Goal: Task Accomplishment & Management: Manage account settings

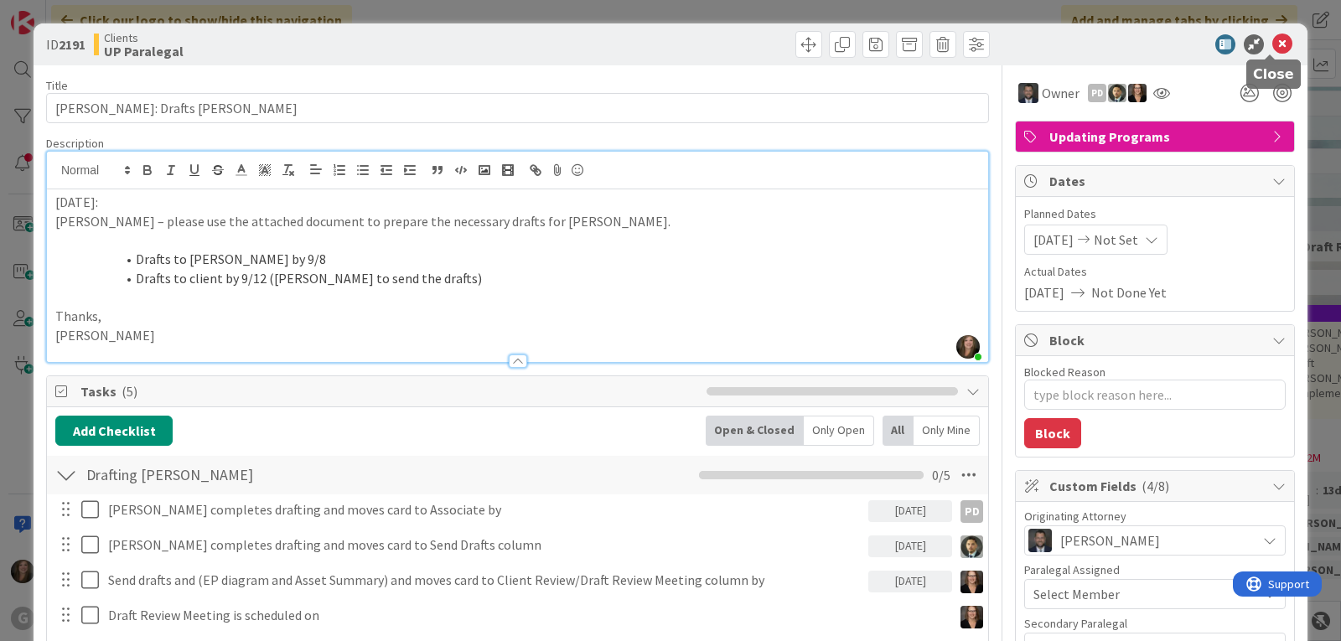
click at [1274, 39] on icon at bounding box center [1283, 44] width 20 height 20
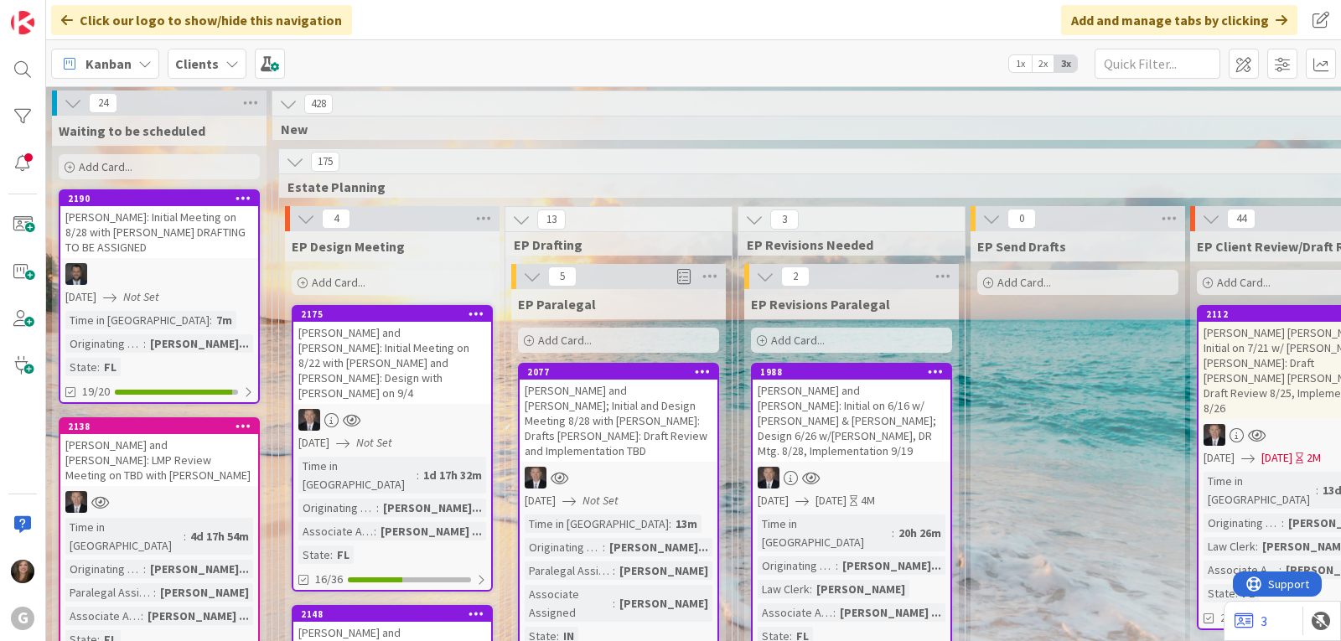
click at [619, 493] on icon "Not Set" at bounding box center [601, 500] width 36 height 15
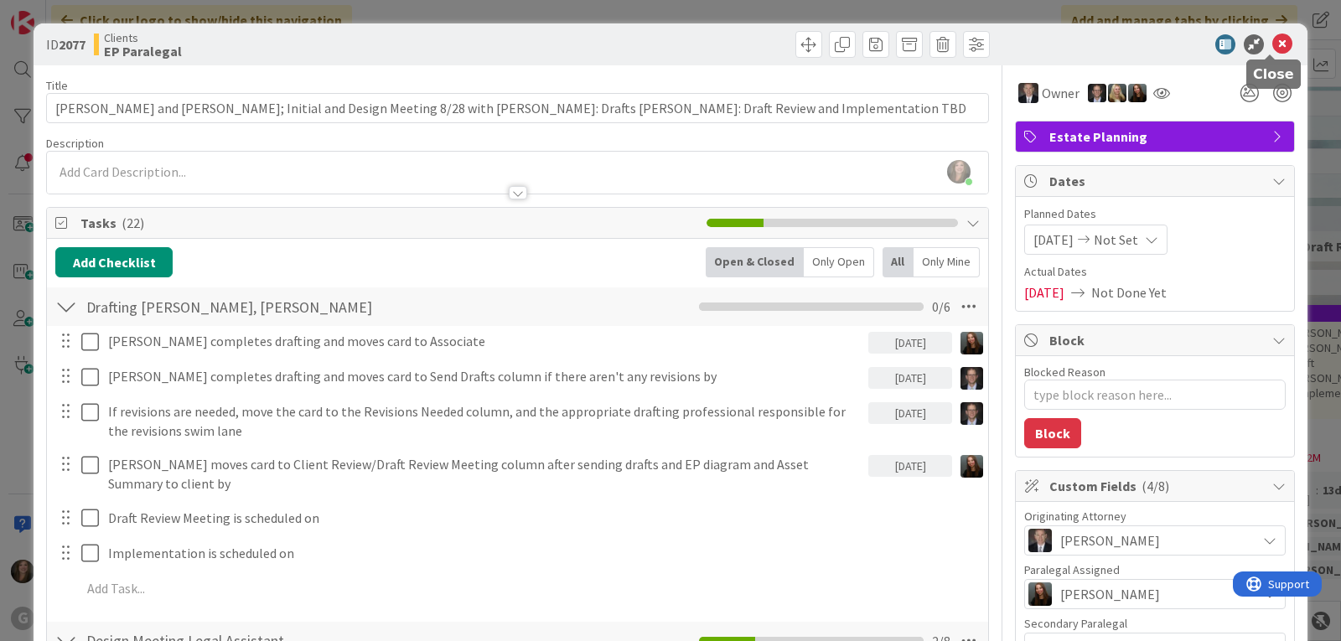
click at [1276, 42] on icon at bounding box center [1283, 44] width 20 height 20
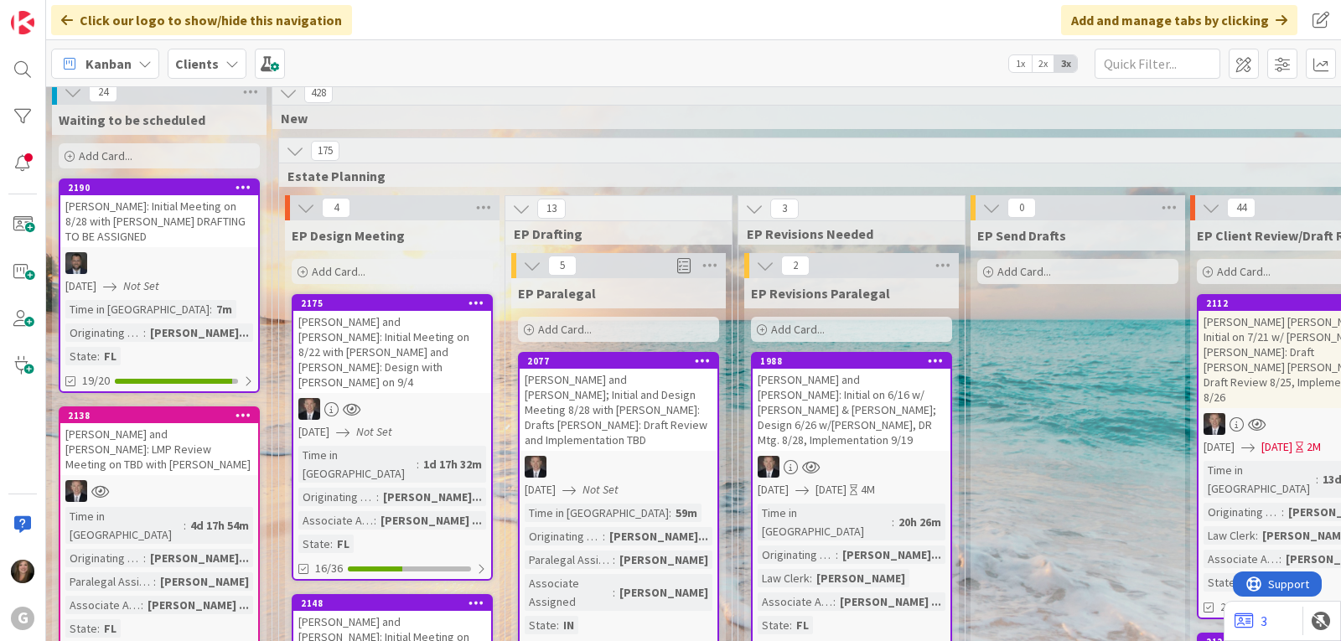
click at [234, 69] on icon at bounding box center [232, 63] width 13 height 13
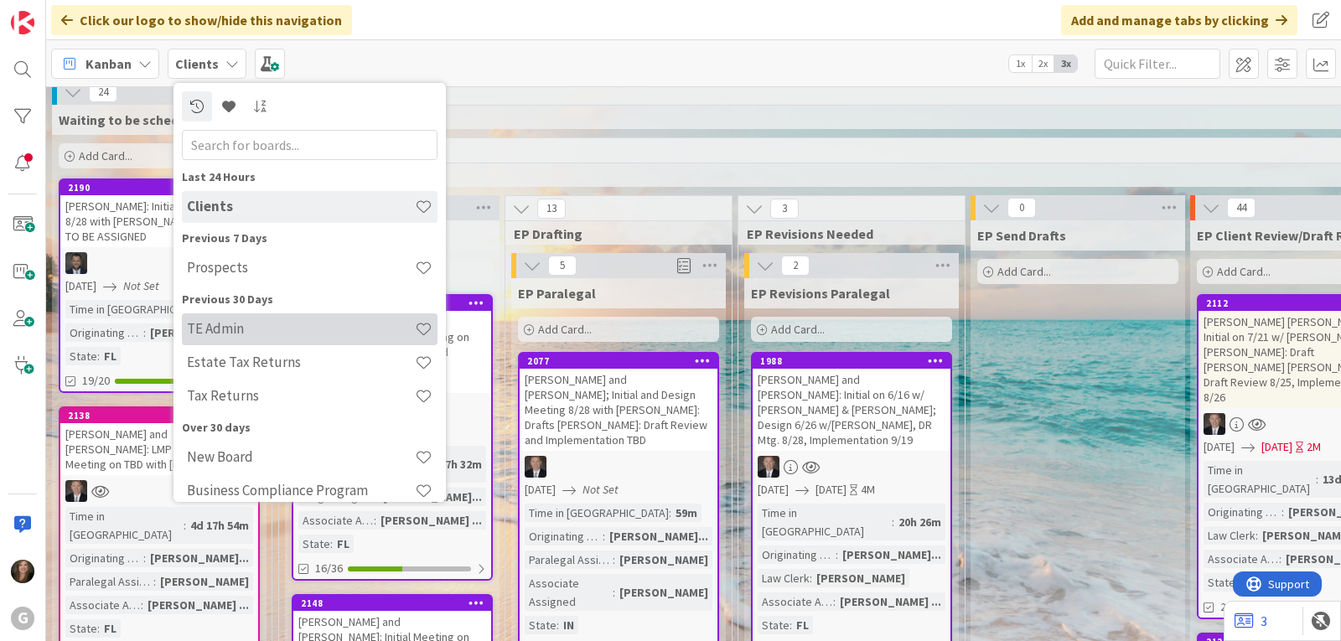
click at [262, 322] on h4 "TE Admin" at bounding box center [301, 328] width 228 height 17
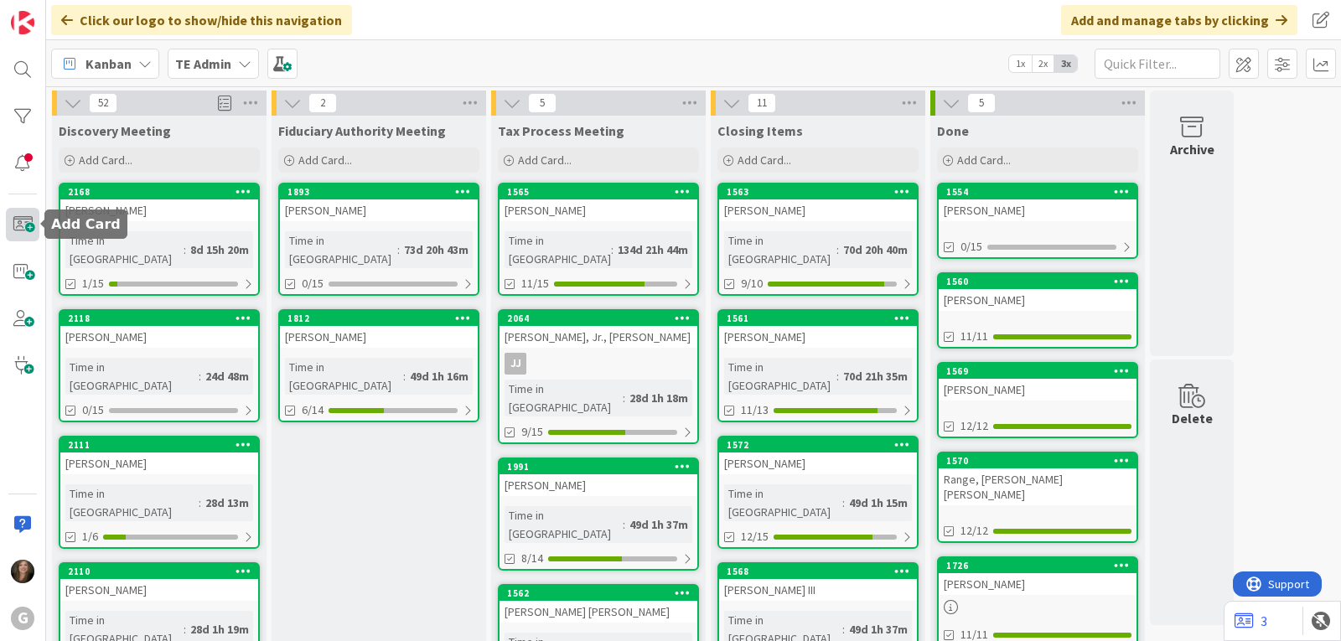
click at [23, 224] on span at bounding box center [23, 225] width 34 height 34
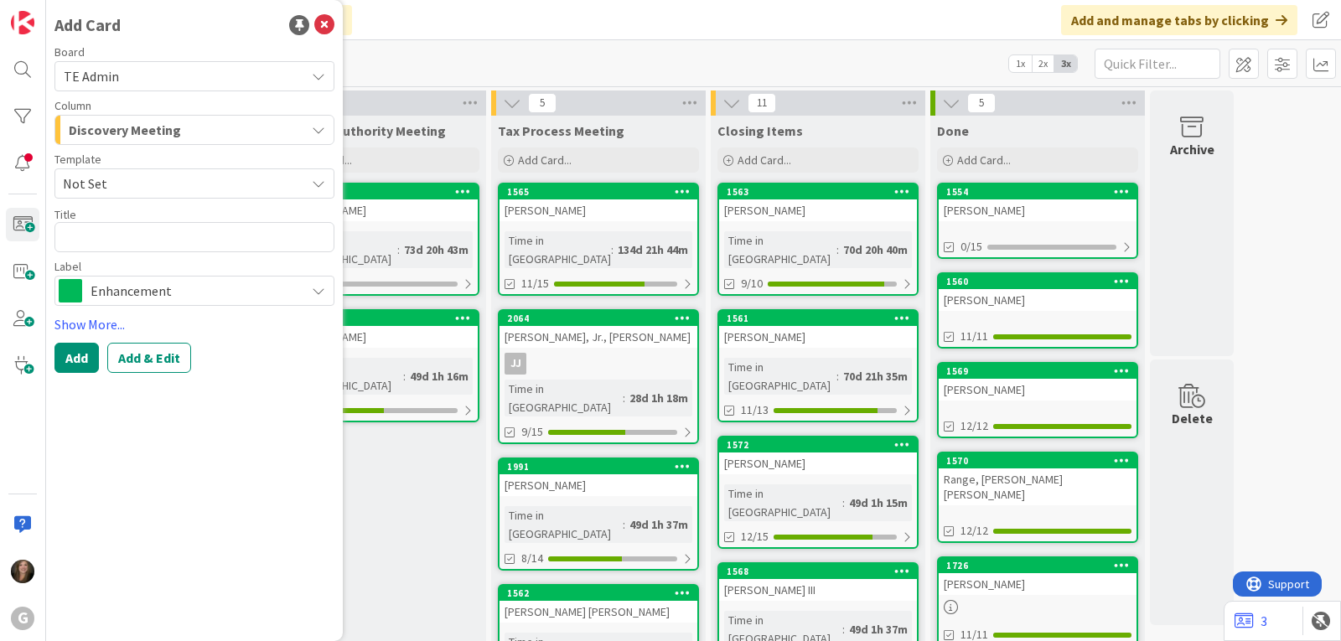
type textarea "x"
type textarea "M"
type textarea "x"
type textarea "Mi"
type textarea "x"
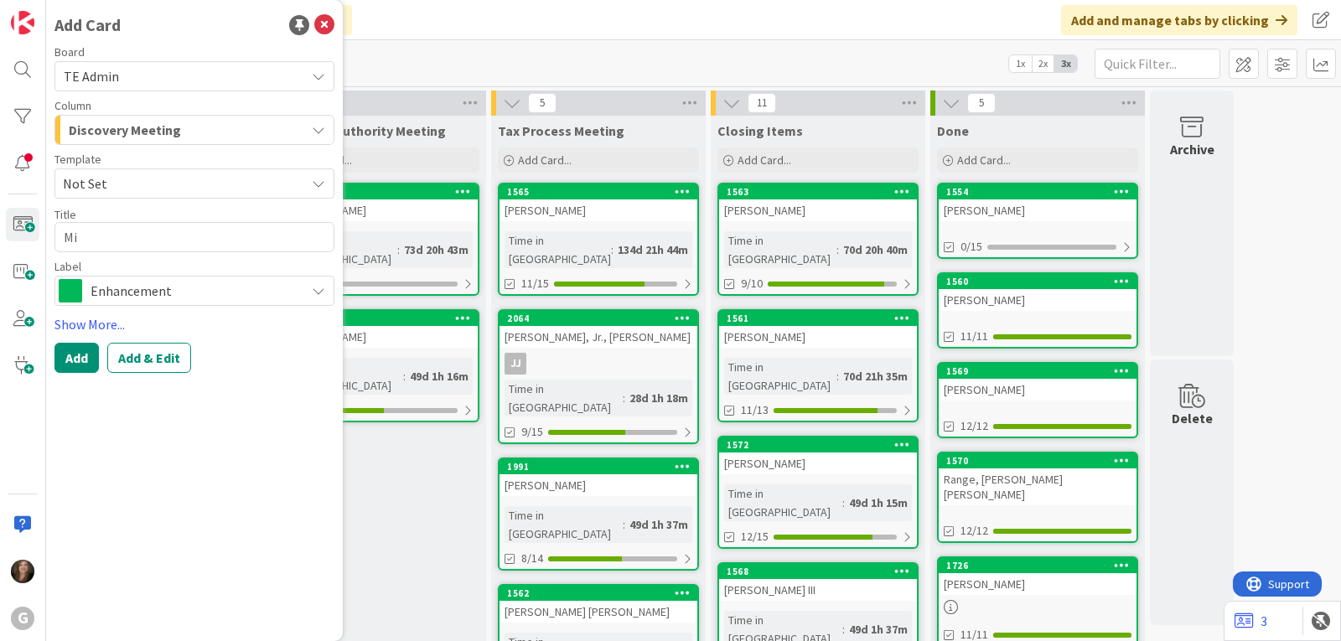
type textarea "Mil"
type textarea "x"
type textarea "[MEDICAL_DATA]"
type textarea "x"
type textarea "Milit"
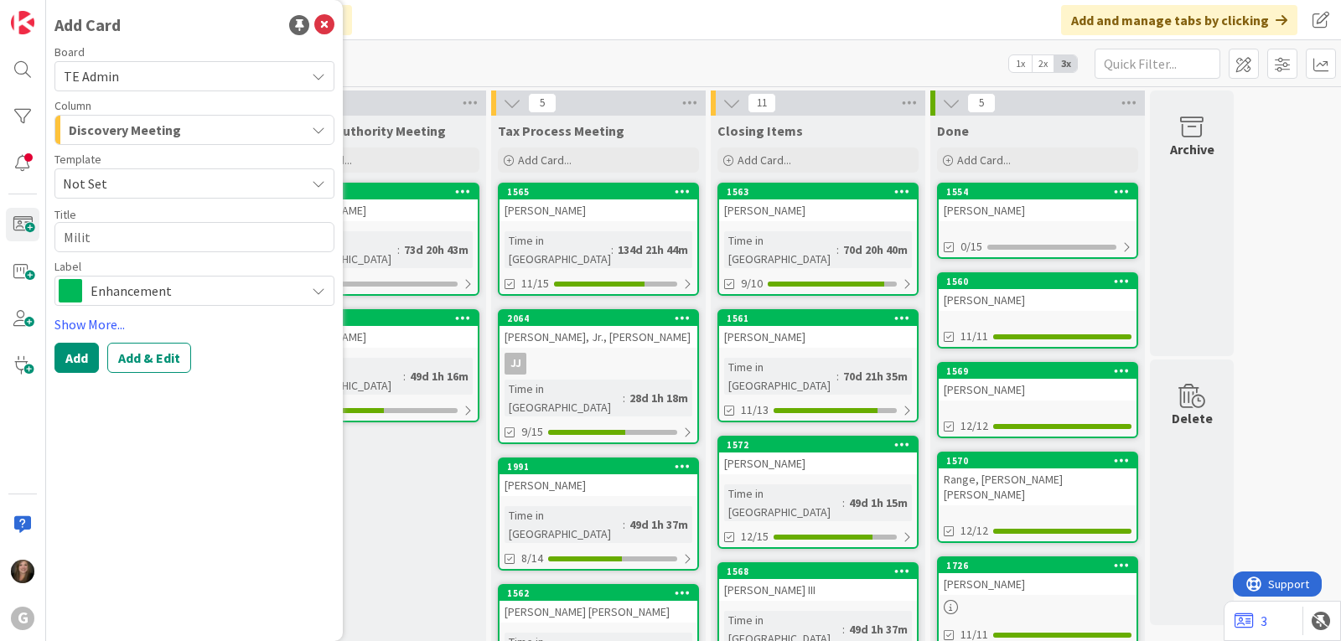
type textarea "x"
type textarea "[PERSON_NAME]"
type textarea "x"
type textarea "Militel"
type textarea "x"
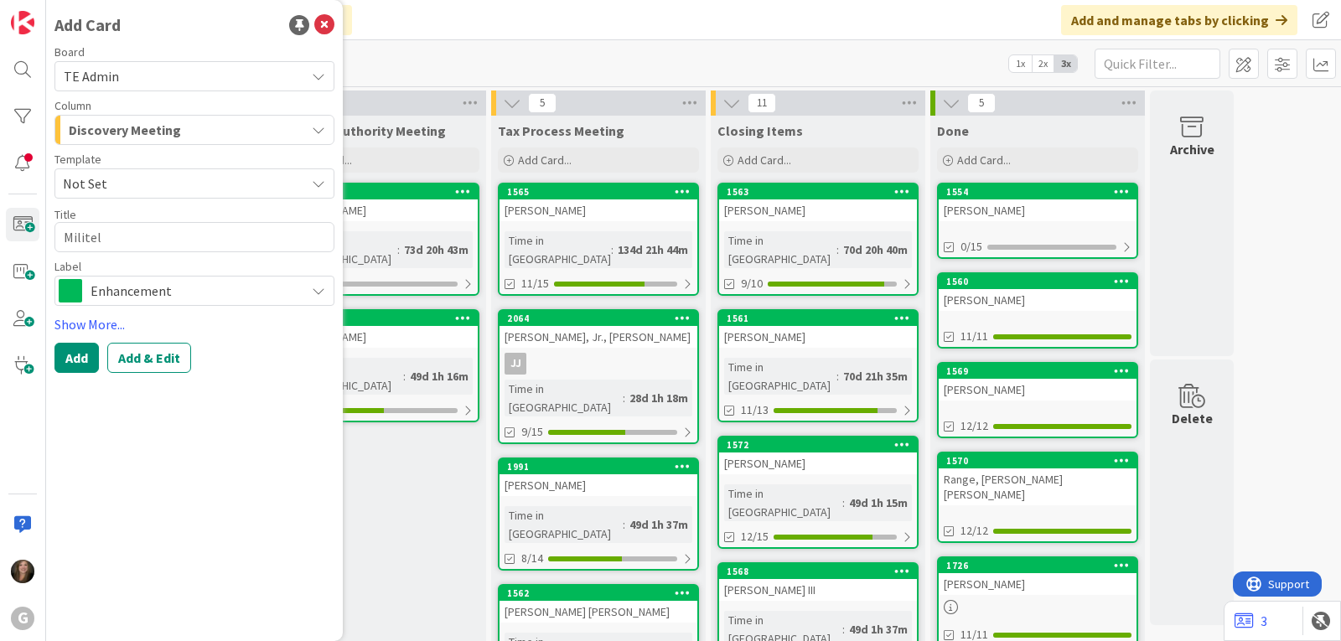
type textarea "Militell"
type textarea "x"
type textarea "[PERSON_NAME]"
type textarea "x"
type textarea "Militellom"
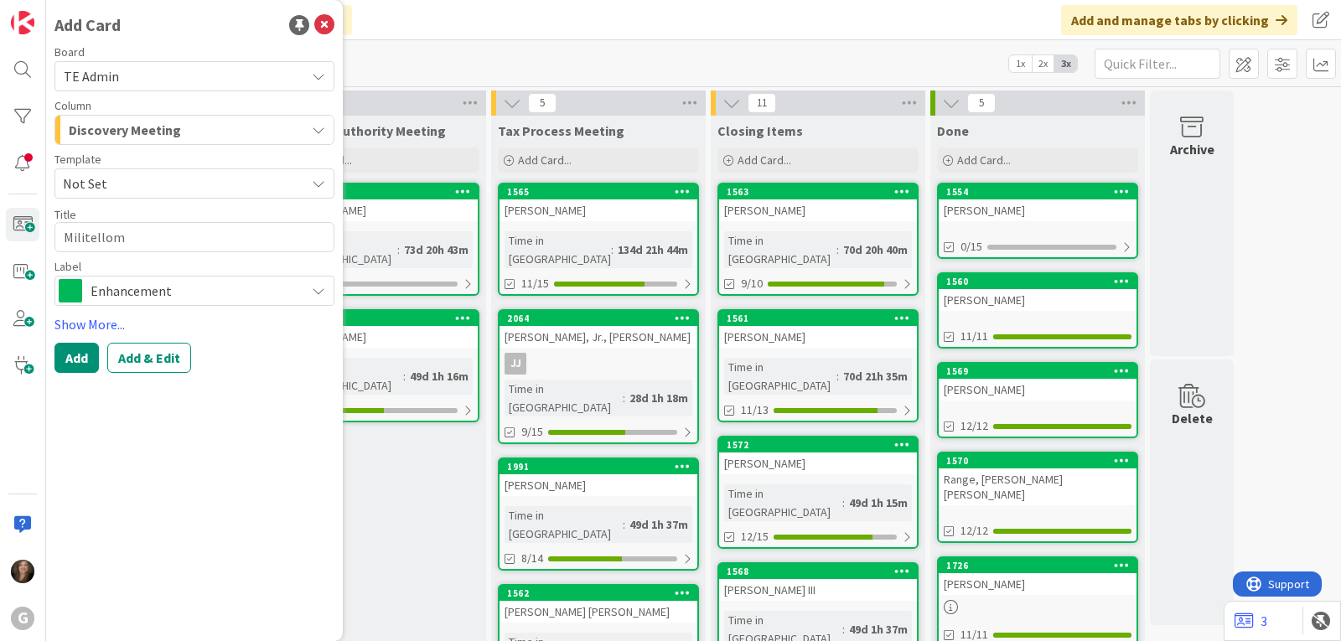
type textarea "x"
type textarea "[PERSON_NAME]"
type textarea "x"
type textarea "[PERSON_NAME],"
type textarea "x"
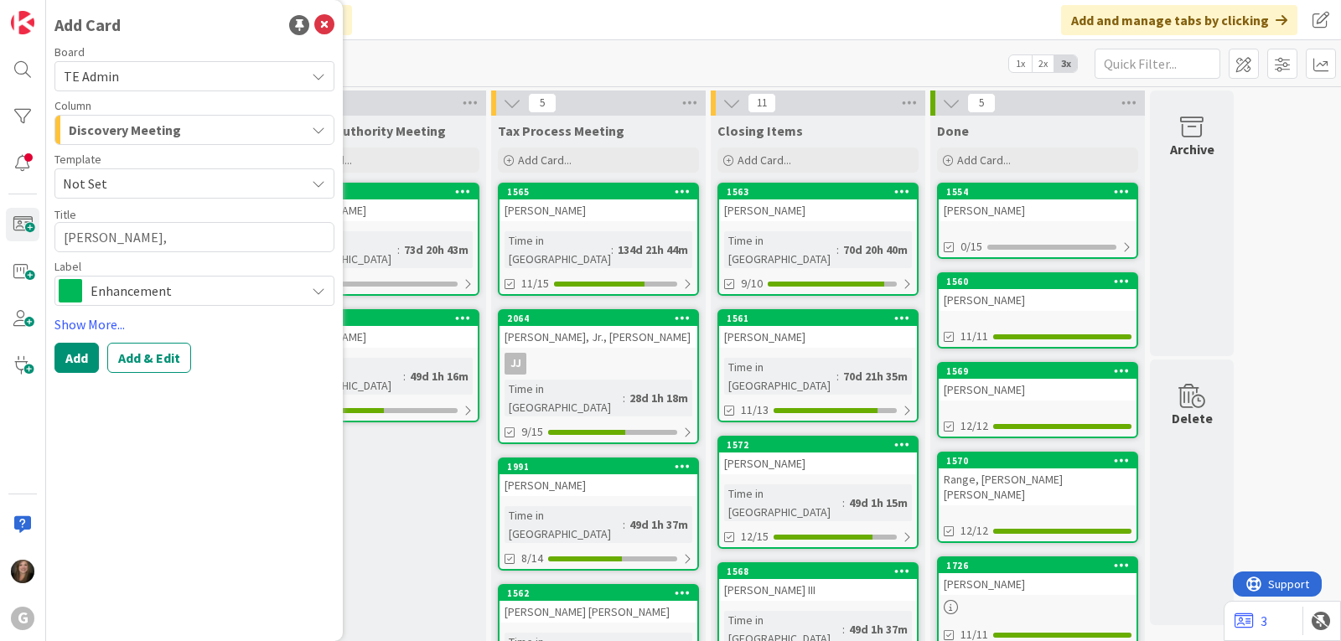
type textarea "[PERSON_NAME],"
type textarea "x"
type textarea "[PERSON_NAME], R"
type textarea "x"
type textarea "[PERSON_NAME]"
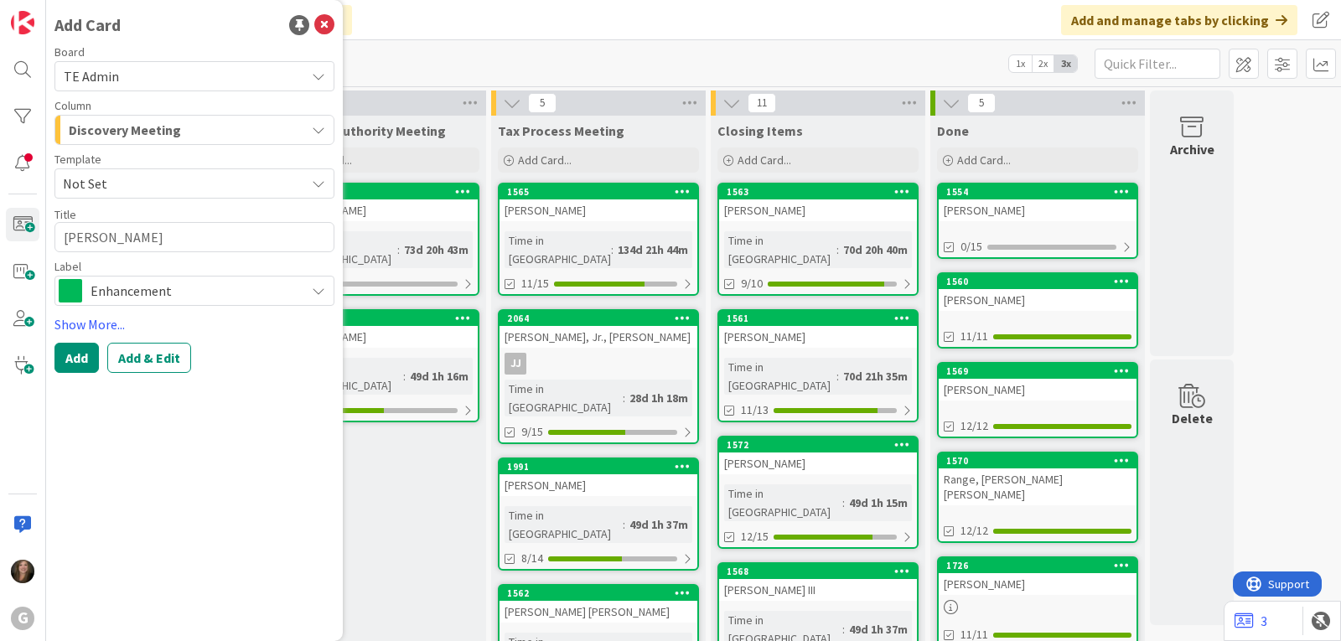
type textarea "x"
type textarea "[PERSON_NAME], Ral"
type textarea "x"
type textarea "[PERSON_NAME]"
type textarea "x"
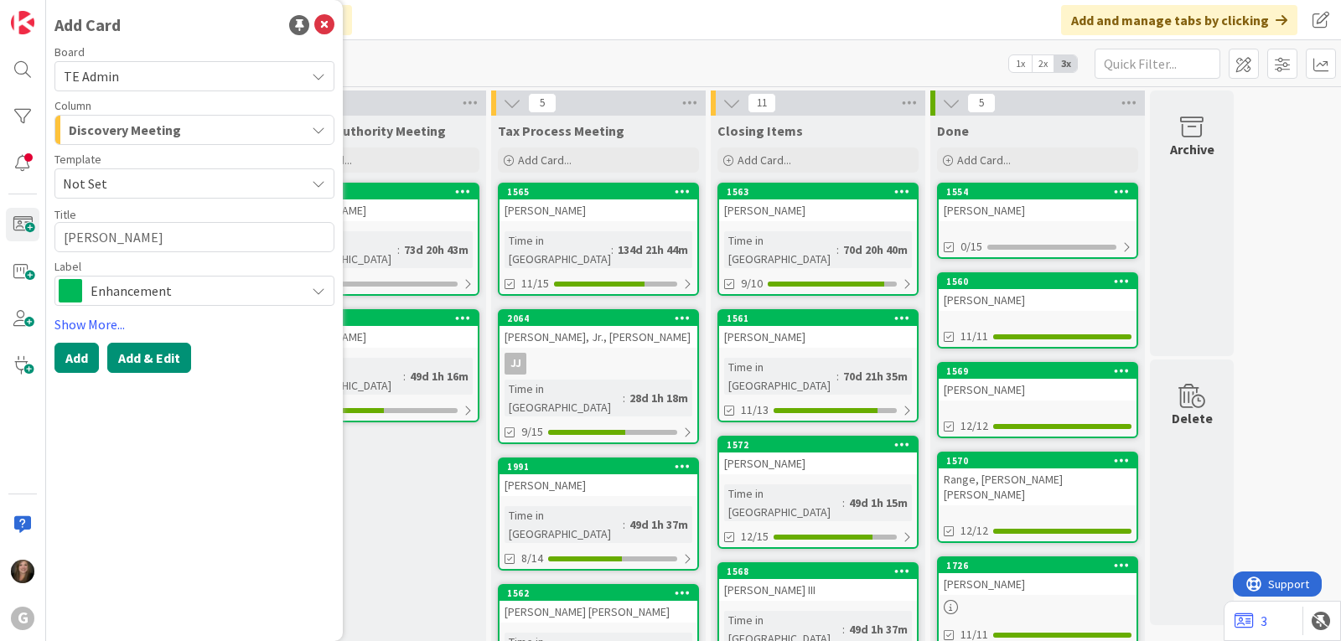
type textarea "[PERSON_NAME]"
click at [142, 355] on button "Add & Edit" at bounding box center [149, 358] width 84 height 30
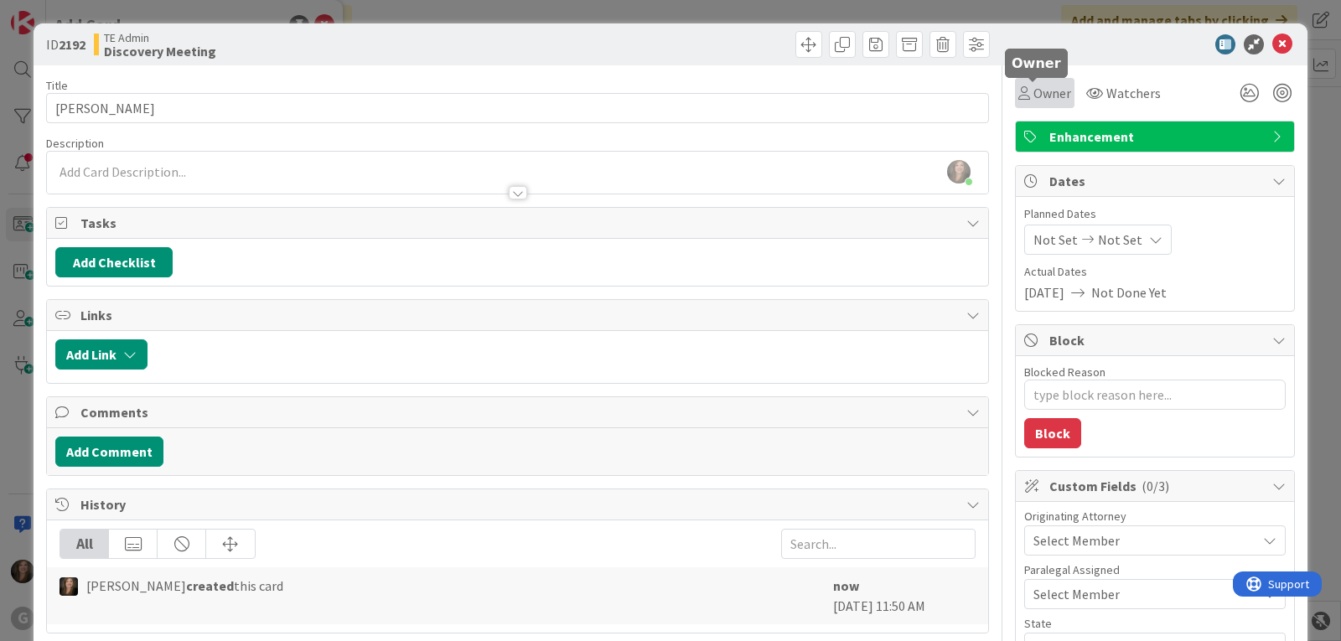
click at [1038, 97] on span "Owner" at bounding box center [1053, 93] width 38 height 20
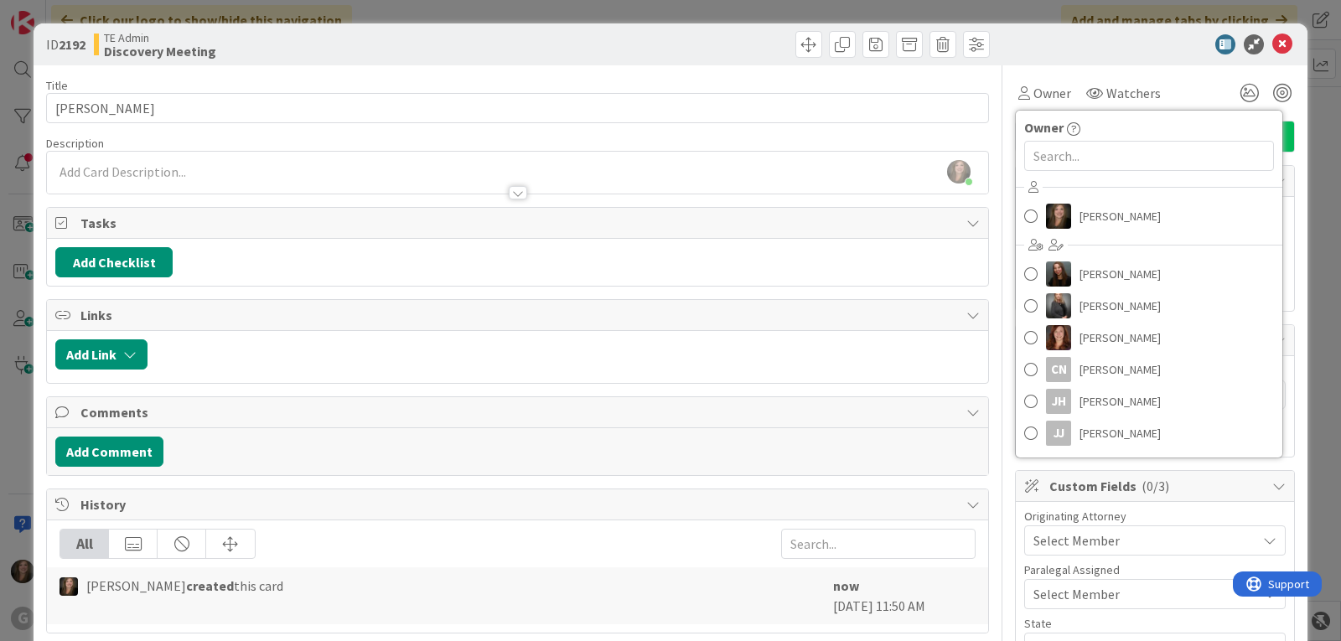
click at [1144, 542] on div "Select Member" at bounding box center [1145, 541] width 223 height 20
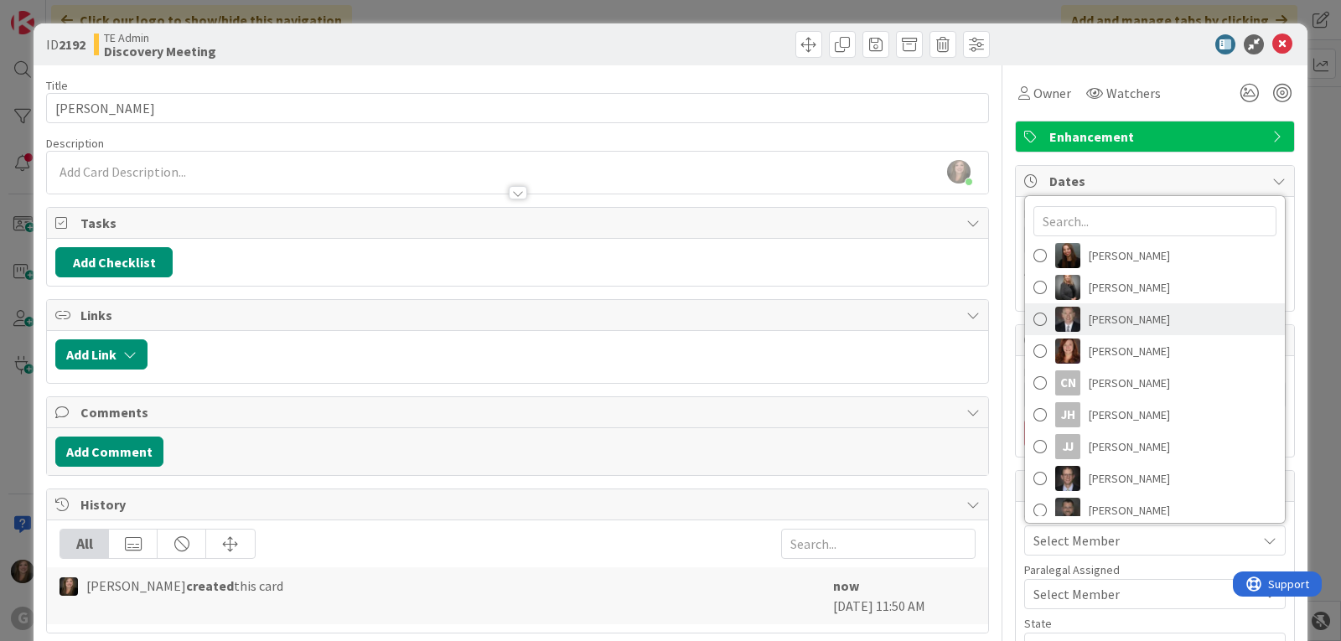
click at [1151, 313] on link "[PERSON_NAME]" at bounding box center [1155, 320] width 260 height 32
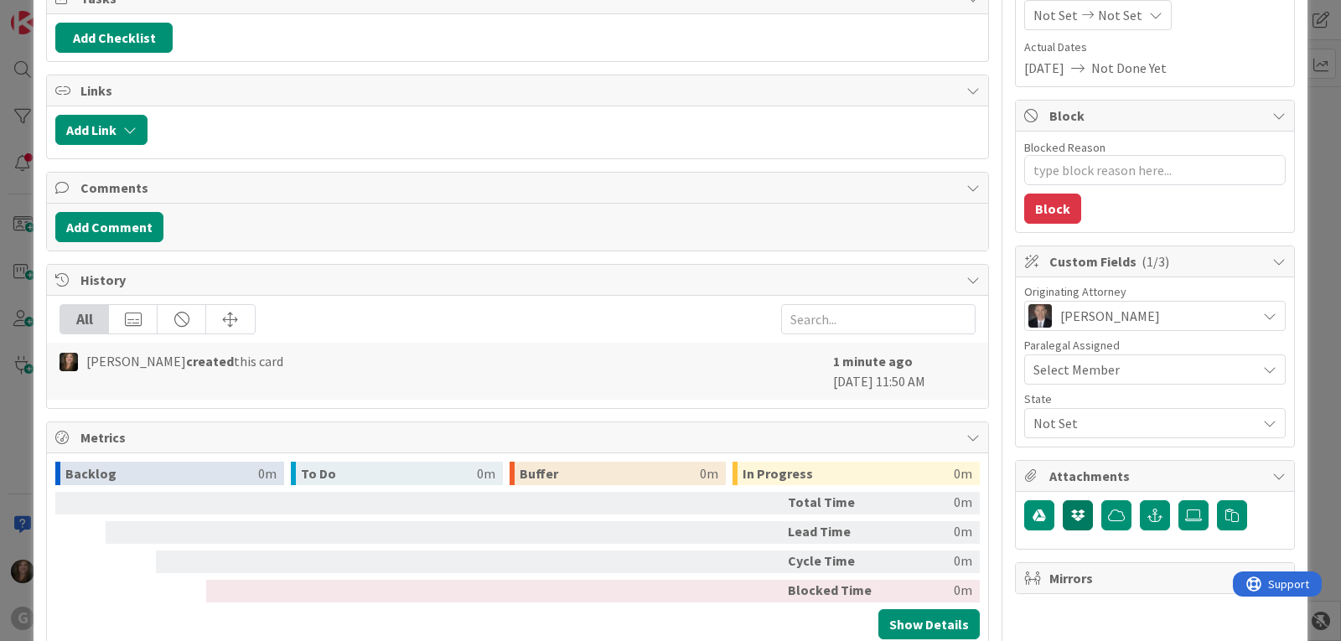
scroll to position [252, 0]
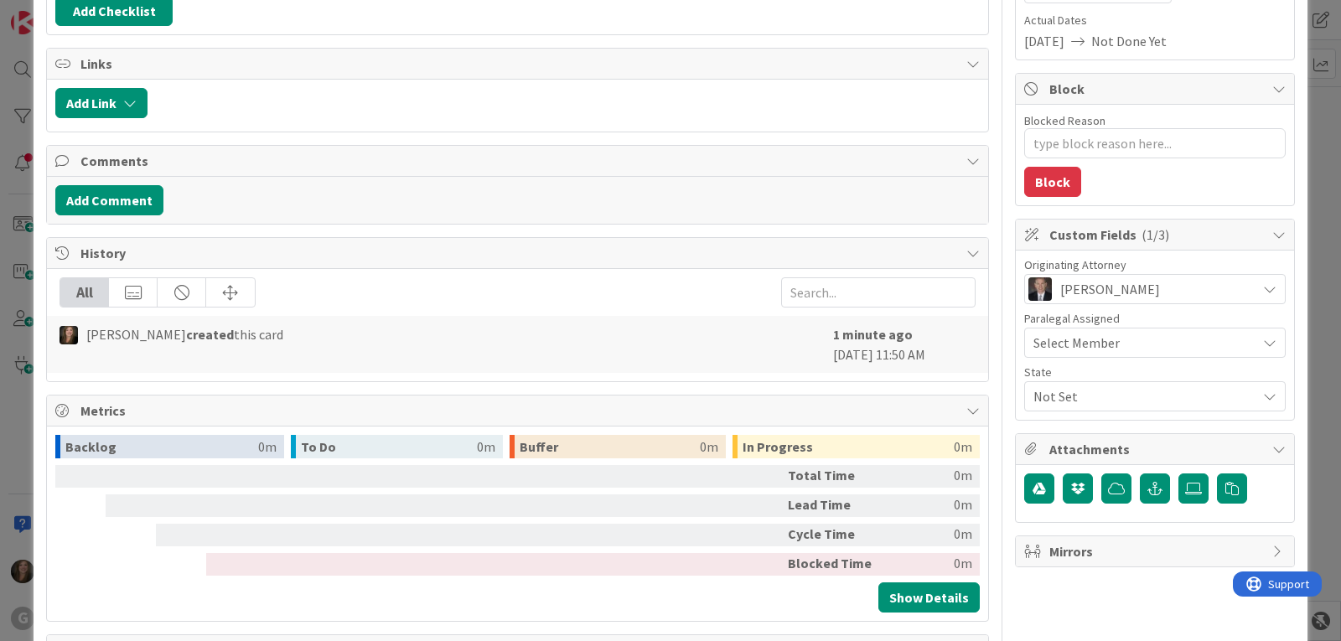
click at [1056, 385] on div "Not Set" at bounding box center [1156, 396] width 262 height 30
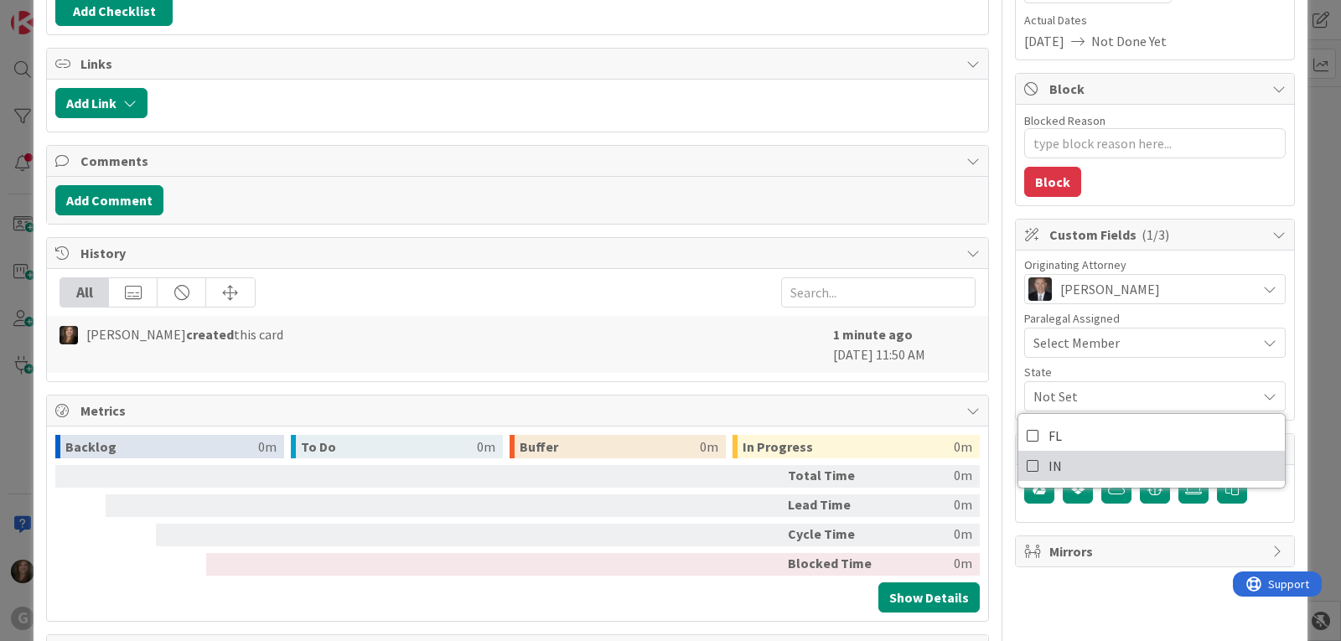
click at [1049, 455] on span "IN" at bounding box center [1055, 466] width 13 height 25
type textarea "x"
click at [1164, 370] on div "State" at bounding box center [1156, 372] width 262 height 12
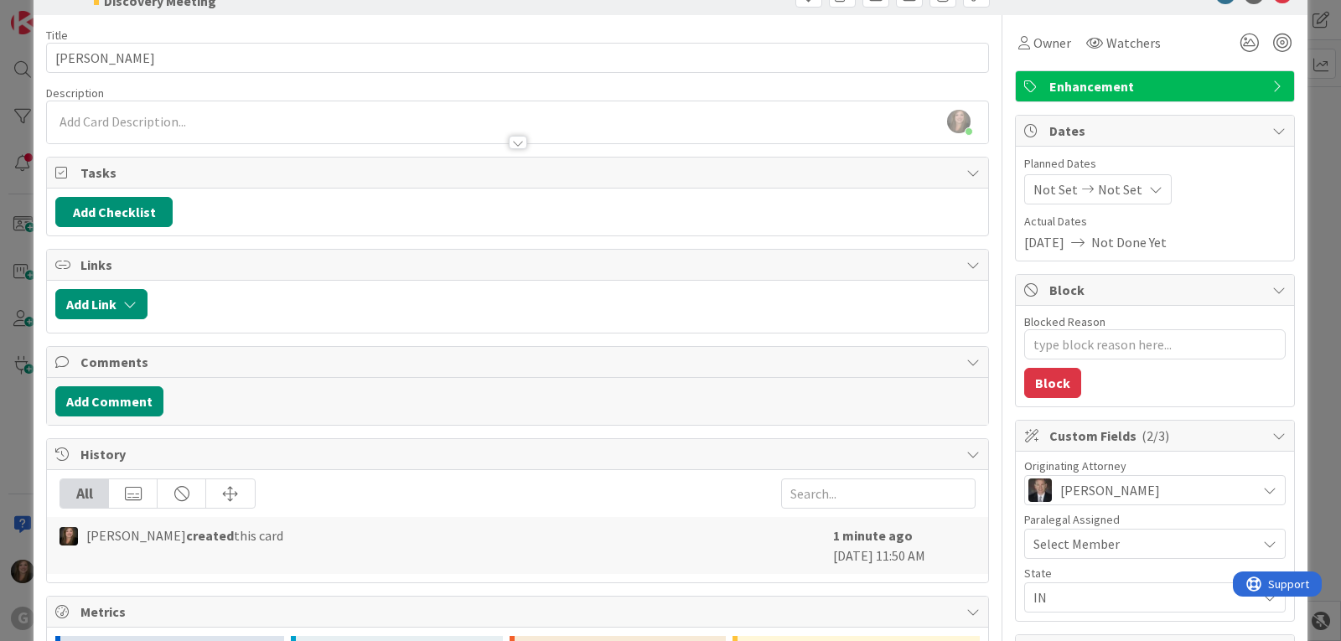
scroll to position [0, 0]
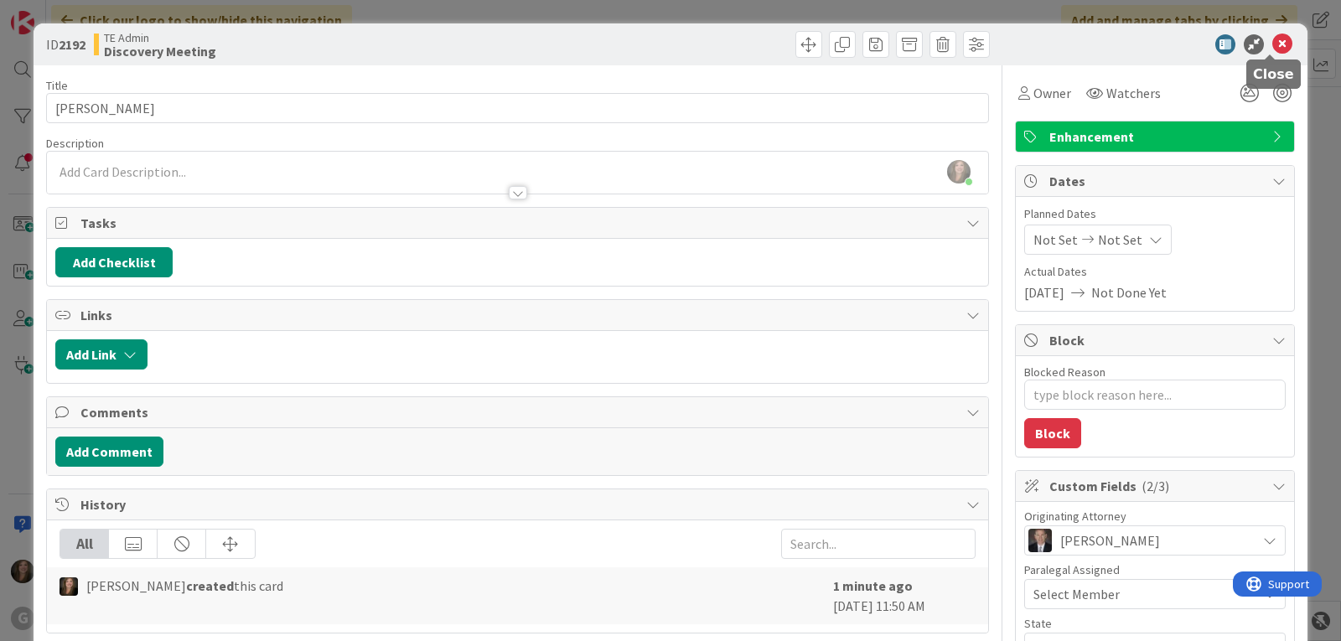
click at [1273, 46] on icon at bounding box center [1283, 44] width 20 height 20
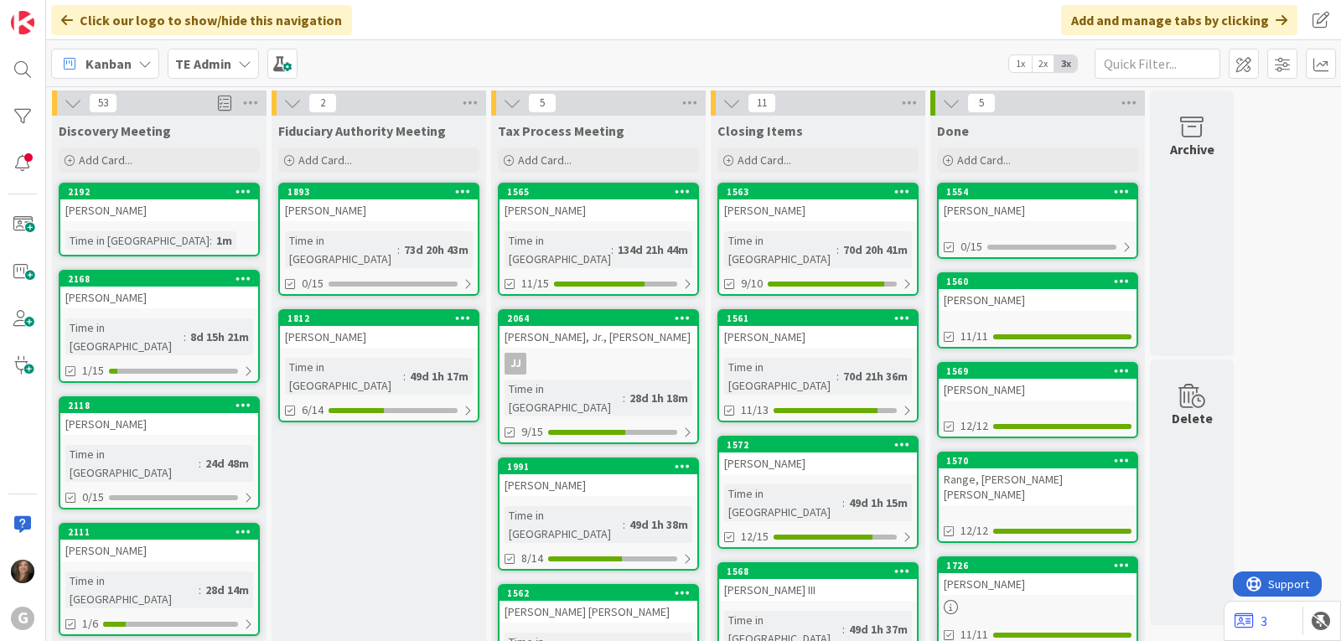
click at [244, 63] on icon at bounding box center [244, 63] width 13 height 13
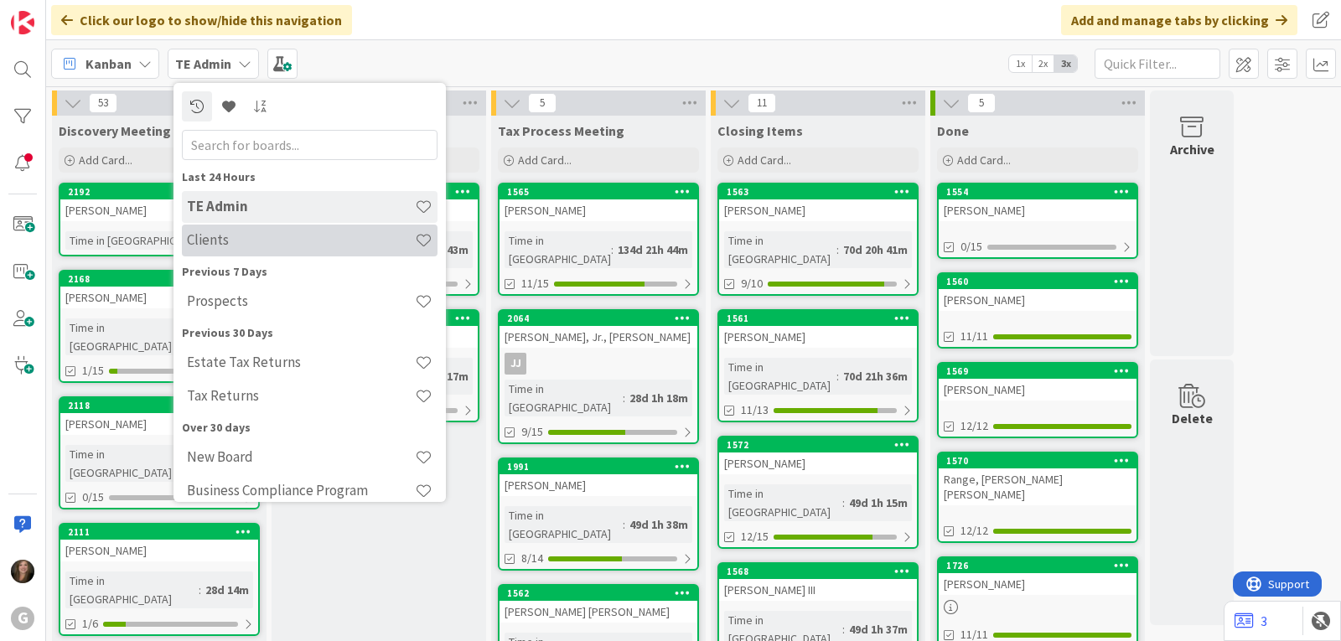
click at [211, 236] on h4 "Clients" at bounding box center [301, 239] width 228 height 17
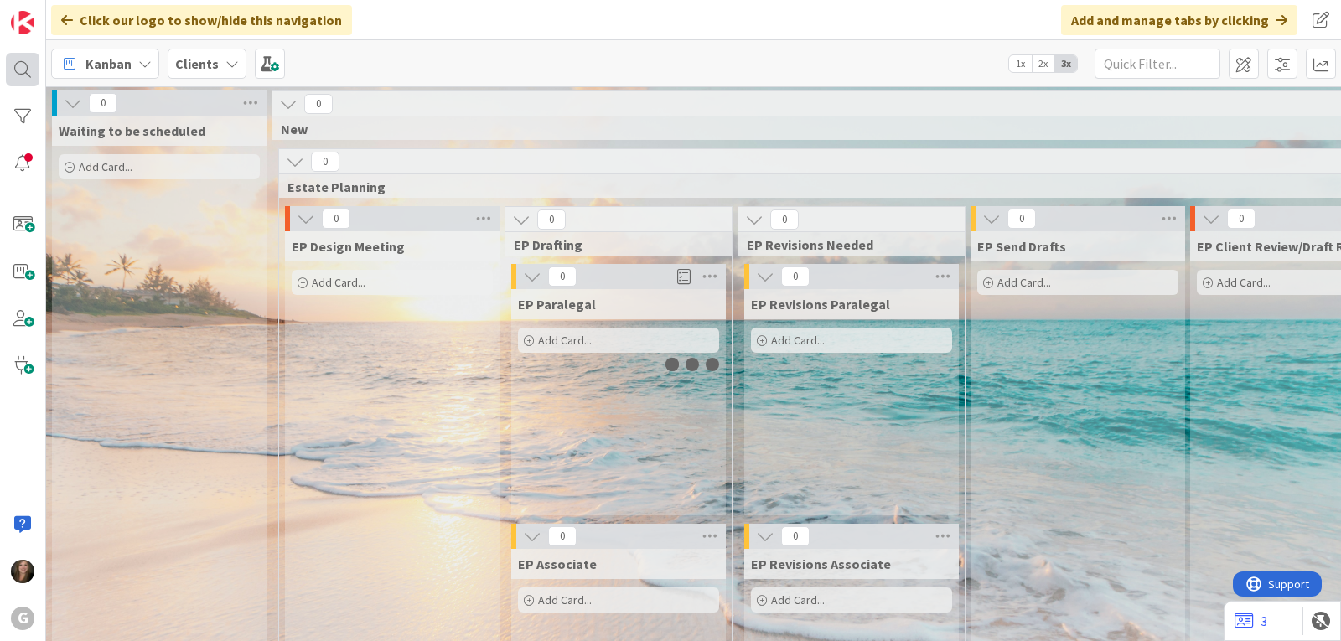
click at [22, 71] on div at bounding box center [23, 70] width 34 height 34
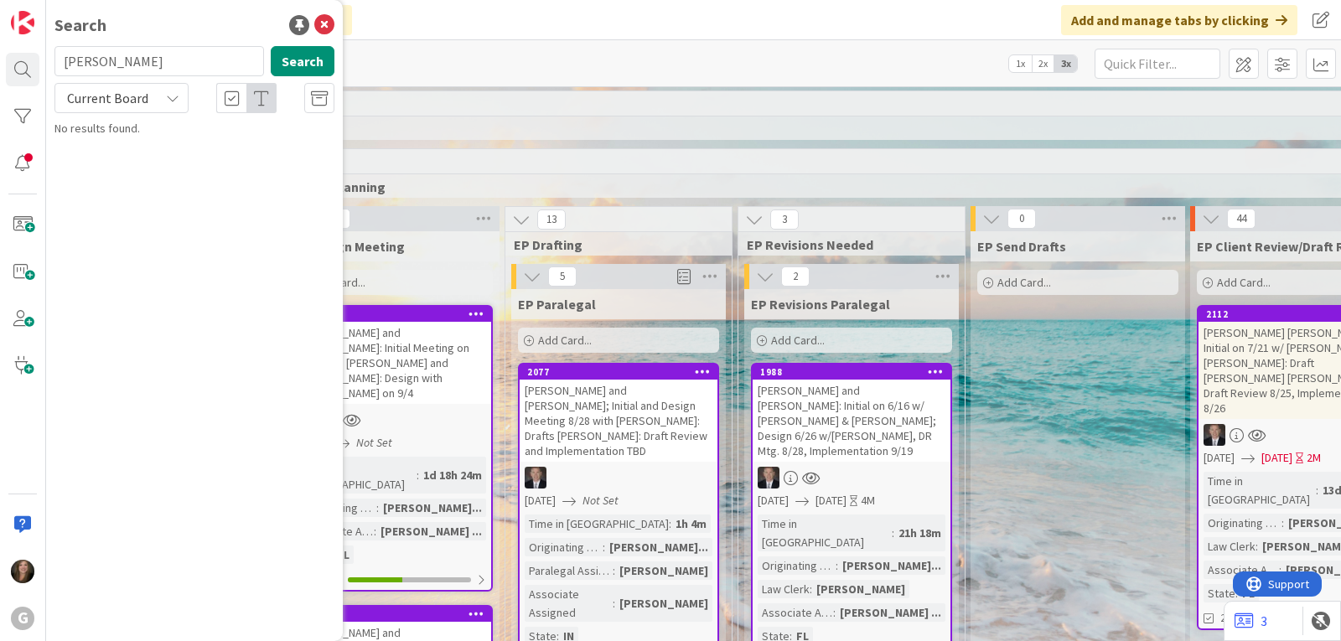
drag, startPoint x: 128, startPoint y: 60, endPoint x: 41, endPoint y: 60, distance: 87.2
click at [41, 60] on div "G Search [PERSON_NAME] Search Current Board No results found." at bounding box center [23, 320] width 46 height 641
type input "aimetti"
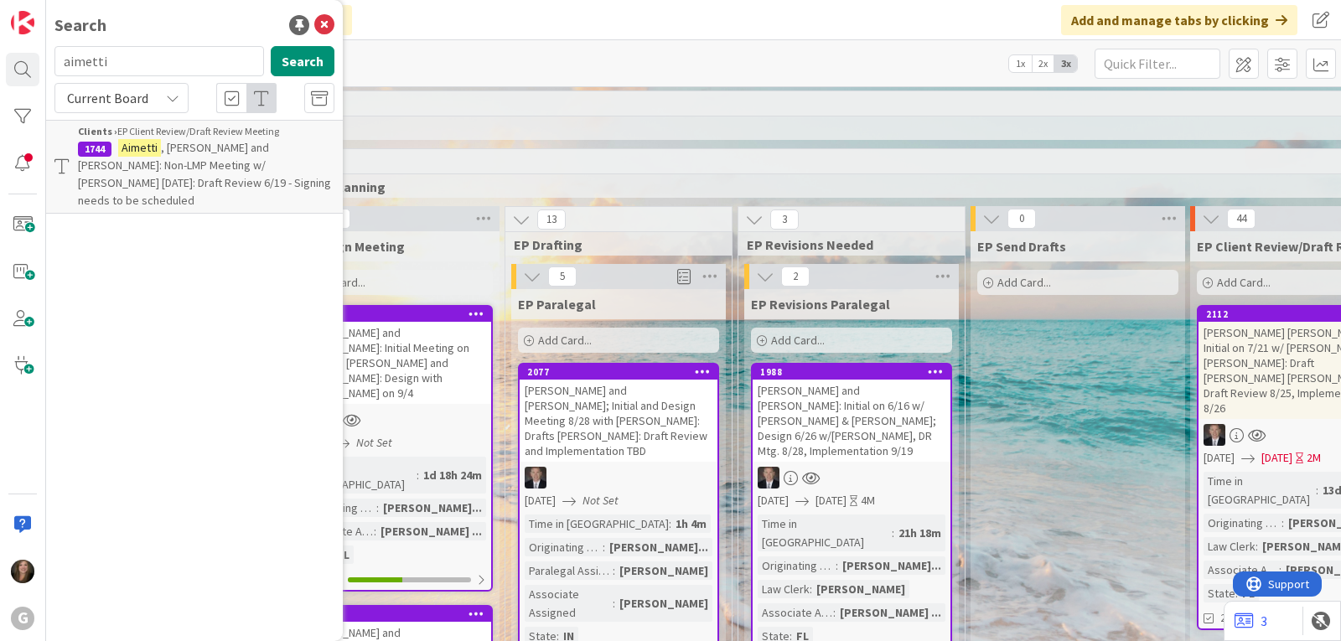
click at [129, 163] on span ", [PERSON_NAME] and [PERSON_NAME]: Non-LMP Meeting w/ [PERSON_NAME] [DATE]: Dra…" at bounding box center [204, 174] width 253 height 68
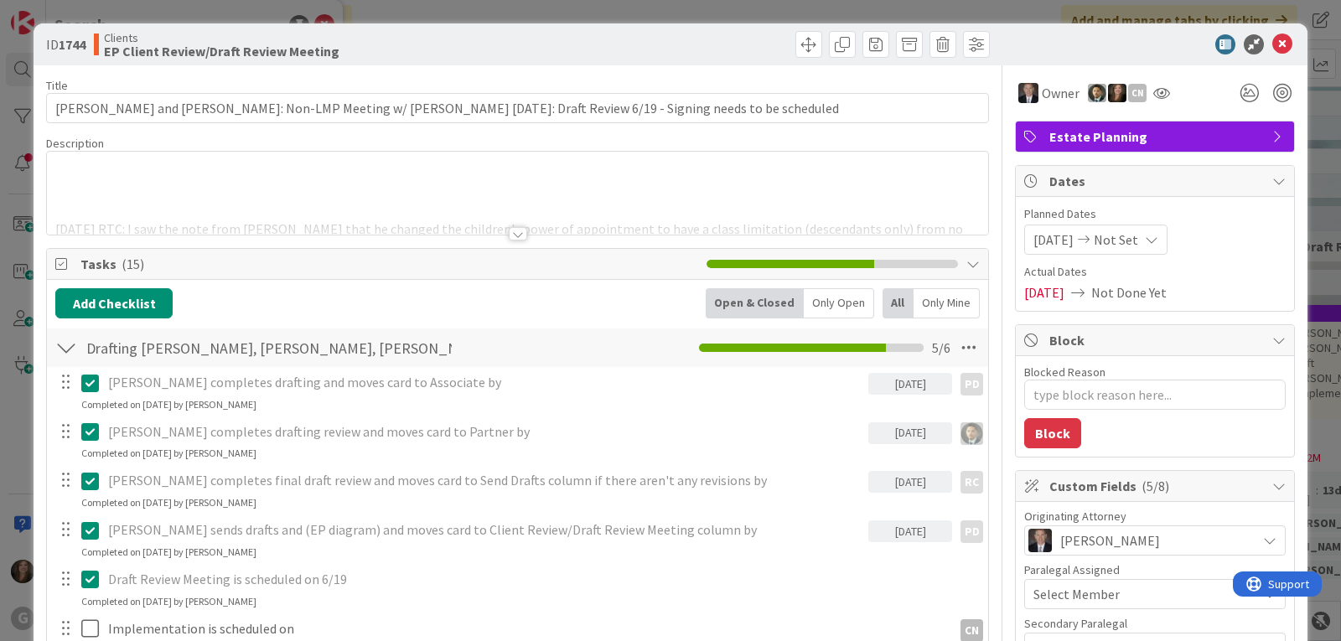
type textarea "x"
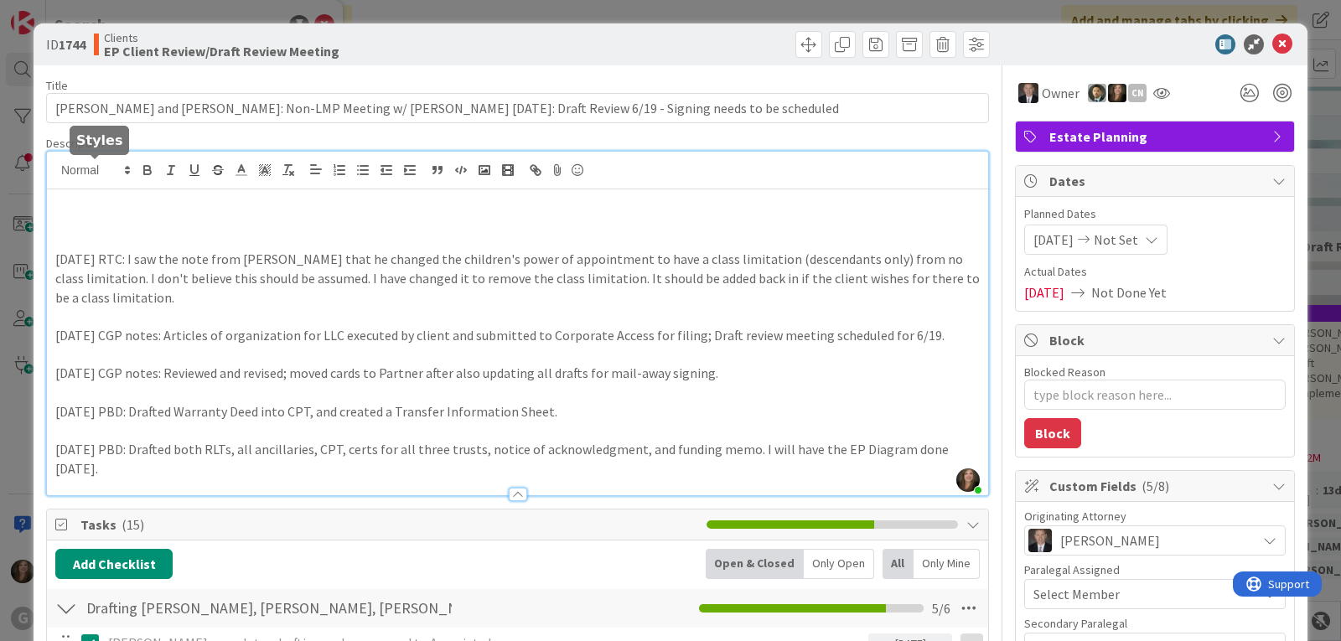
click at [84, 166] on div "[PERSON_NAME] just joined [DATE] RTC: I saw the note from [PERSON_NAME] that he…" at bounding box center [518, 324] width 942 height 344
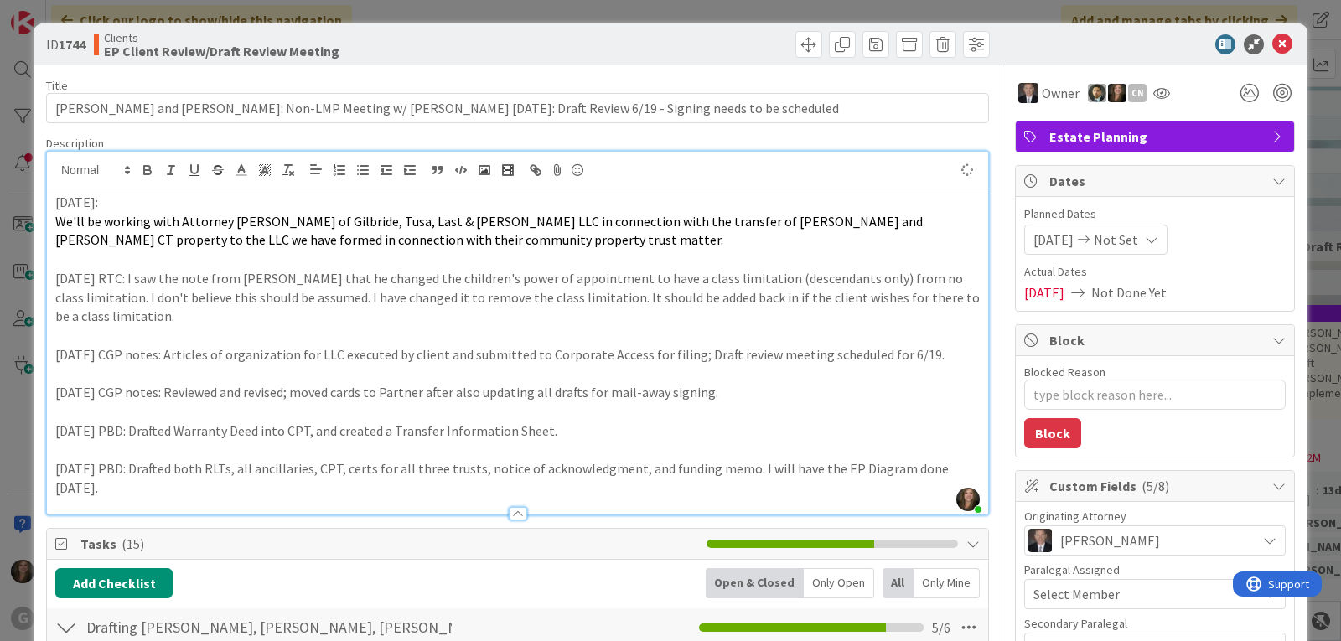
type textarea "x"
click at [1273, 40] on icon at bounding box center [1283, 44] width 20 height 20
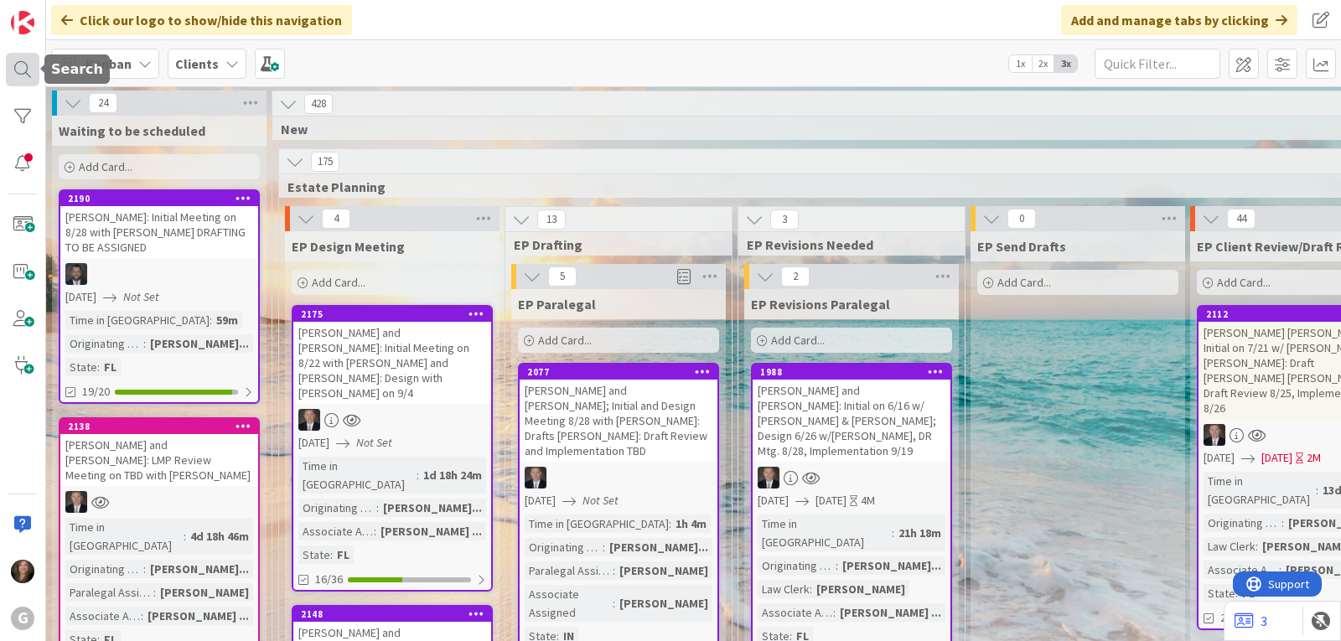
click at [25, 63] on div at bounding box center [23, 70] width 34 height 34
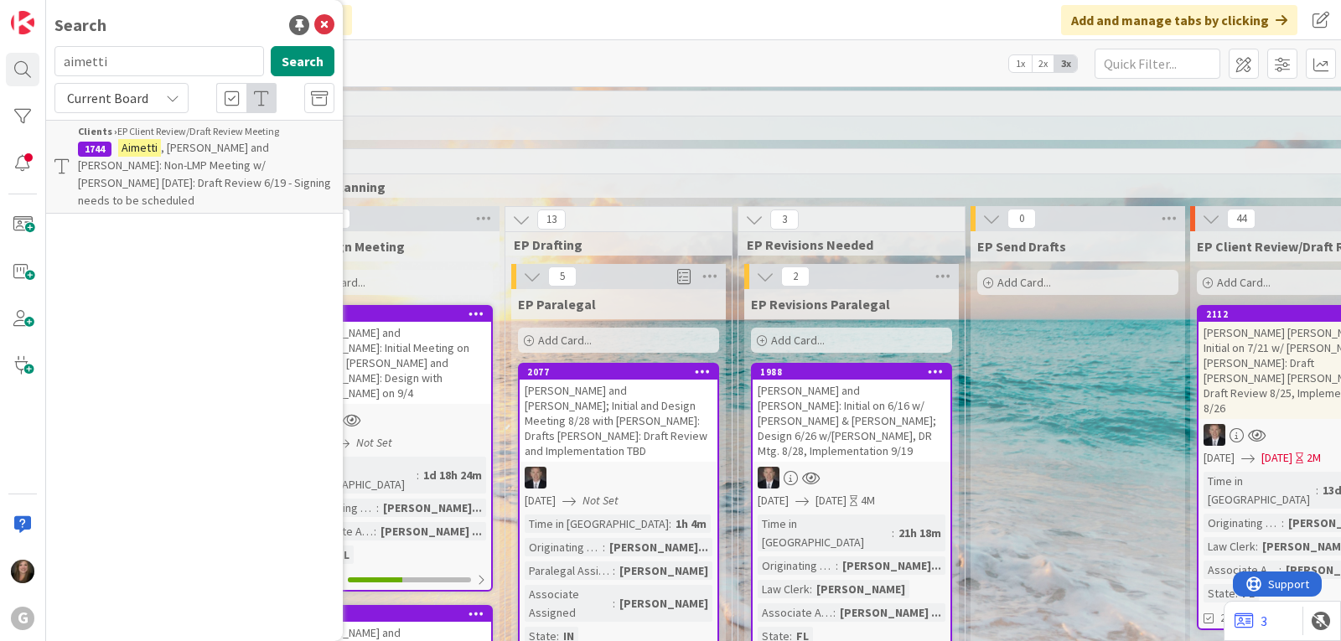
drag, startPoint x: 118, startPoint y: 66, endPoint x: 47, endPoint y: 63, distance: 71.3
click at [47, 63] on div "aimetti Search" at bounding box center [194, 64] width 300 height 37
type input "[PERSON_NAME]"
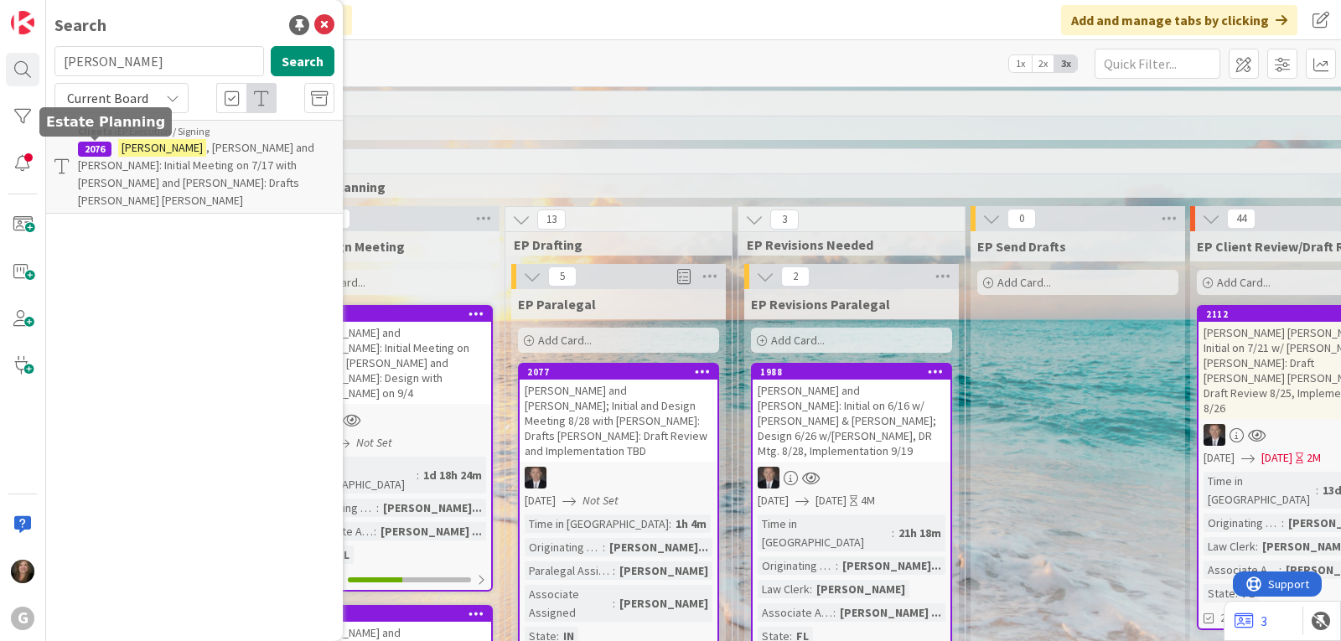
click at [91, 153] on div "2076" at bounding box center [95, 149] width 34 height 15
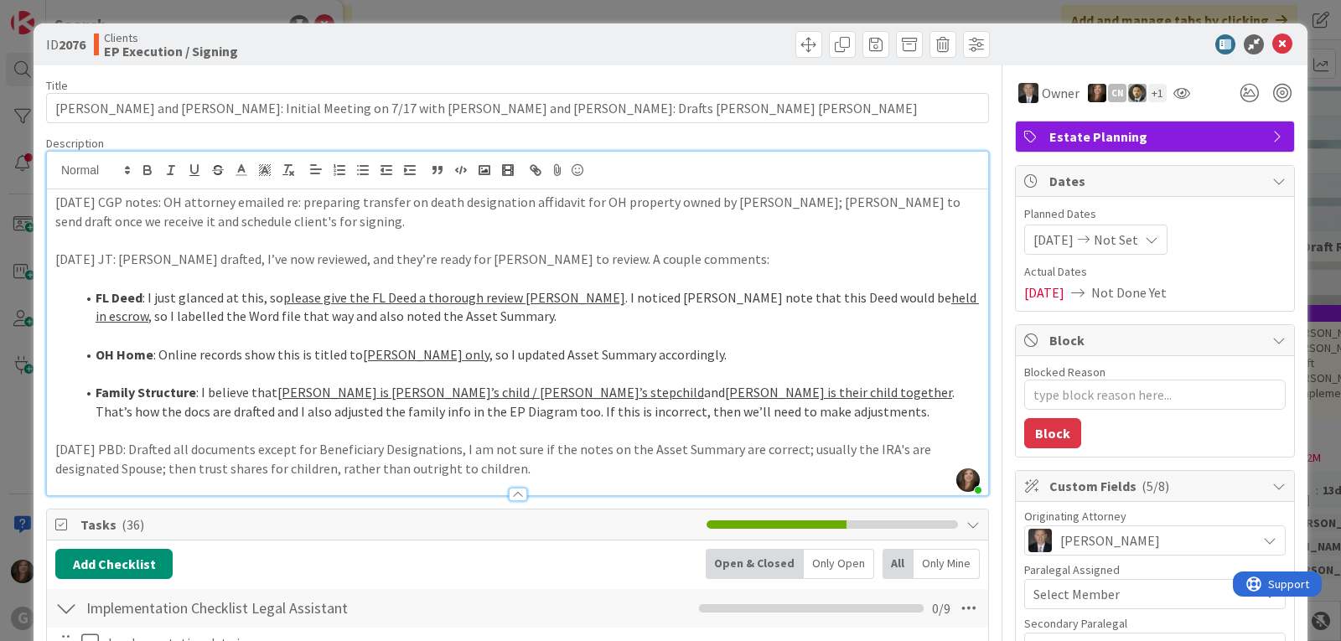
click at [279, 191] on div "[DATE] CGP notes: OH attorney emailed re: preparing transfer on death designati…" at bounding box center [518, 342] width 942 height 306
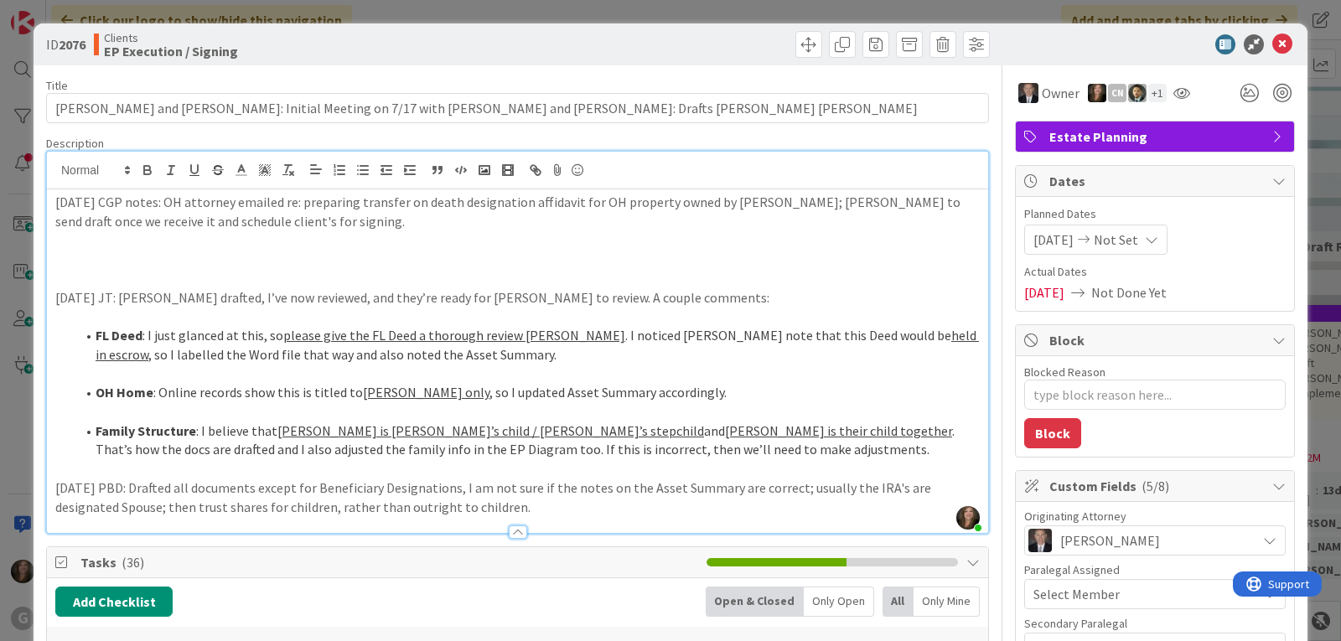
click at [80, 249] on p at bounding box center [517, 240] width 925 height 19
click at [65, 253] on p at bounding box center [517, 259] width 925 height 19
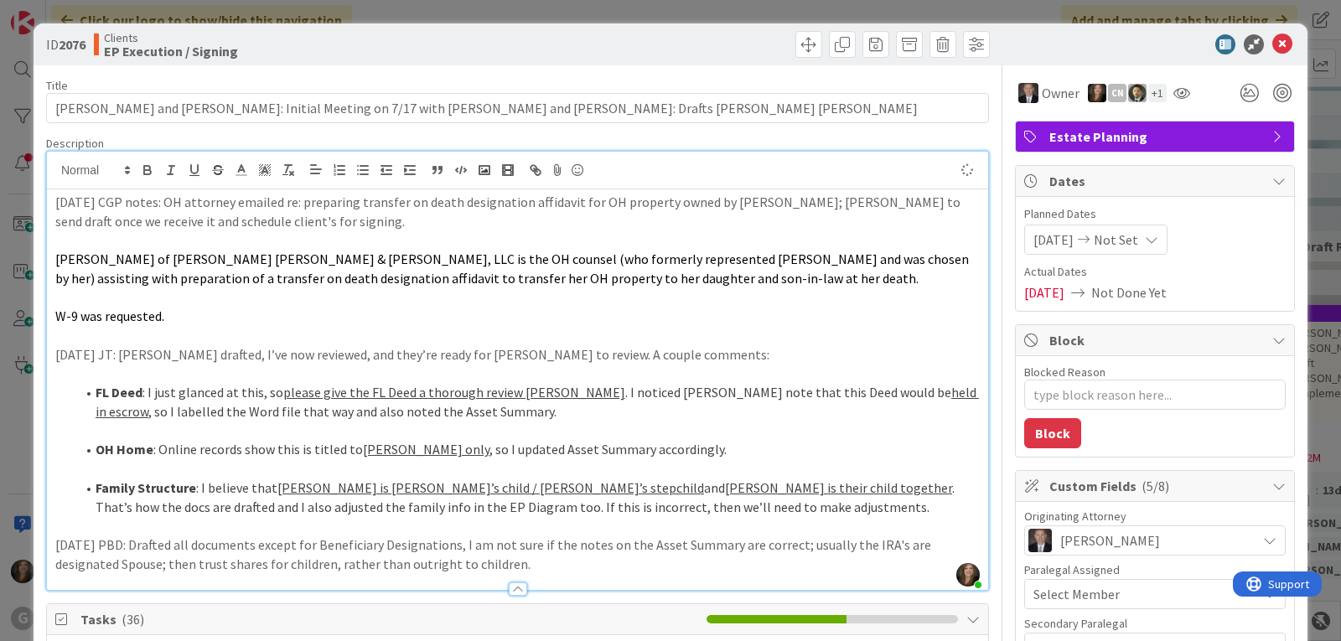
type textarea "x"
click at [1274, 44] on icon at bounding box center [1283, 44] width 20 height 20
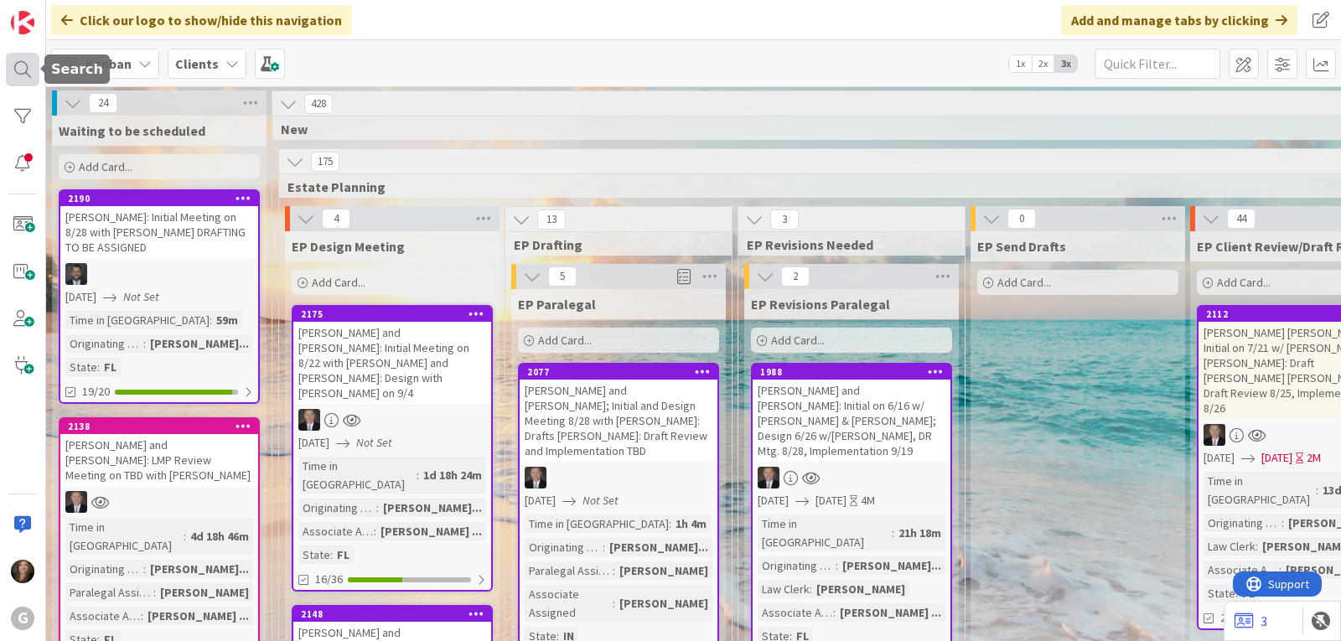
click at [25, 65] on div at bounding box center [23, 70] width 34 height 34
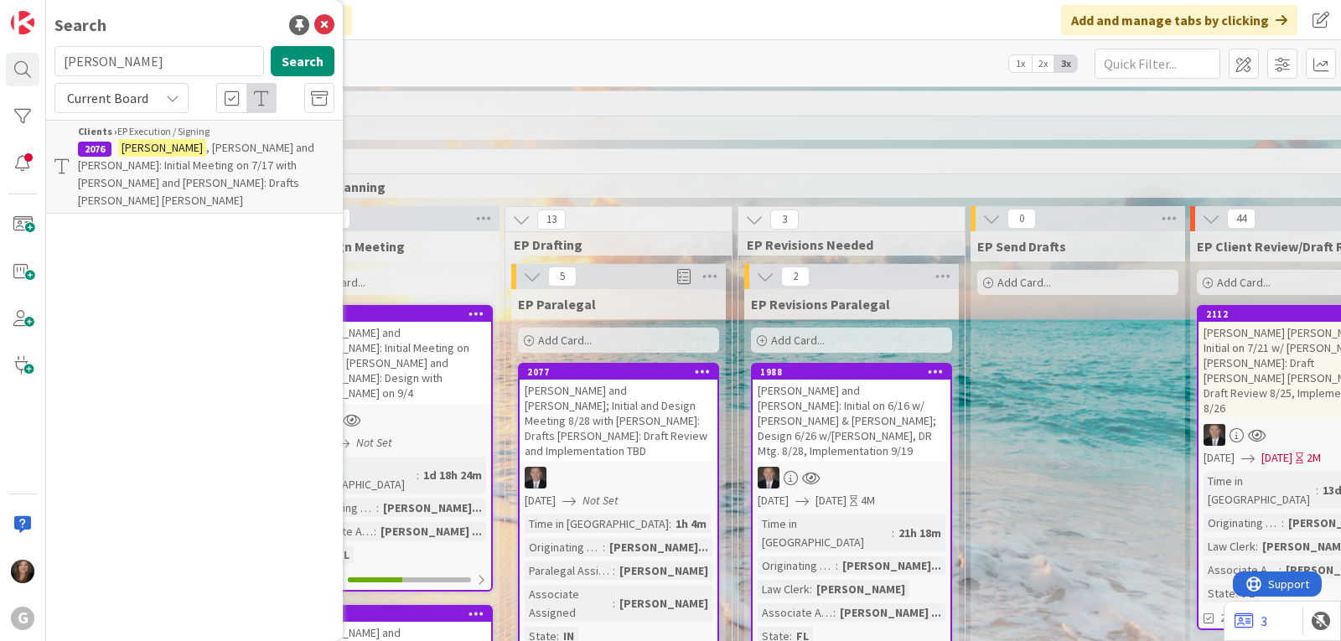
drag, startPoint x: 124, startPoint y: 55, endPoint x: 54, endPoint y: 55, distance: 69.6
click at [54, 55] on input "[PERSON_NAME]" at bounding box center [159, 61] width 210 height 30
type input "aimetti"
click at [138, 148] on mark "Aimetti" at bounding box center [139, 148] width 43 height 18
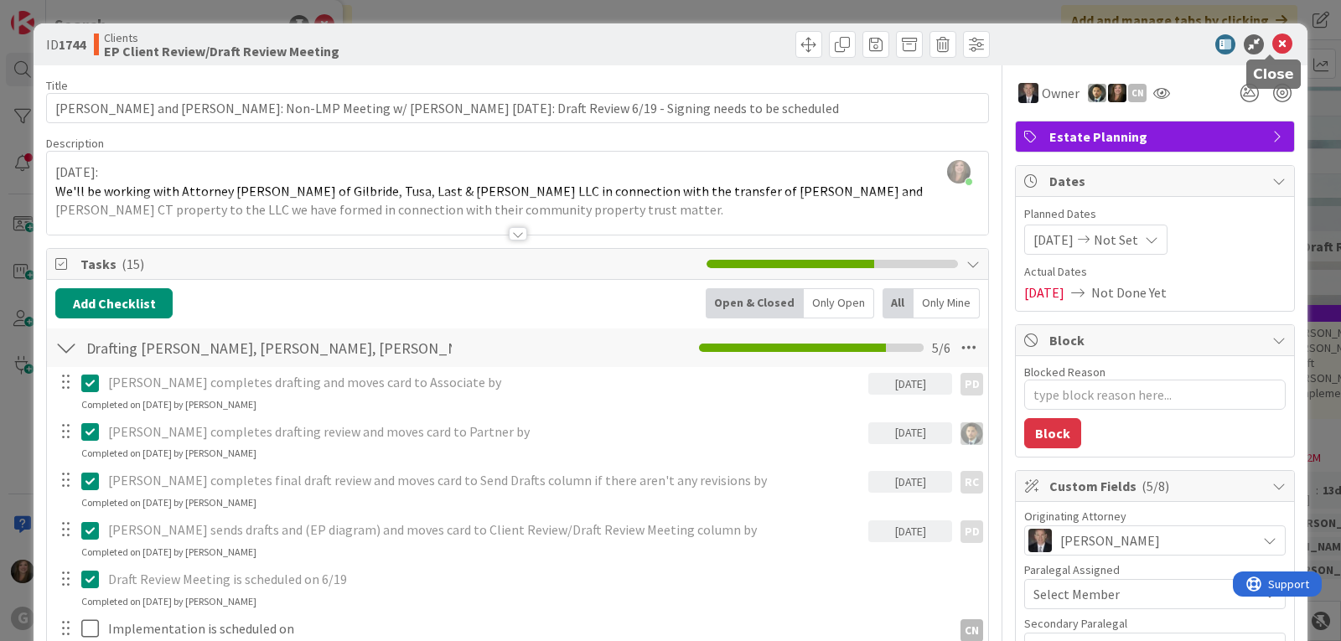
click at [1273, 40] on icon at bounding box center [1283, 44] width 20 height 20
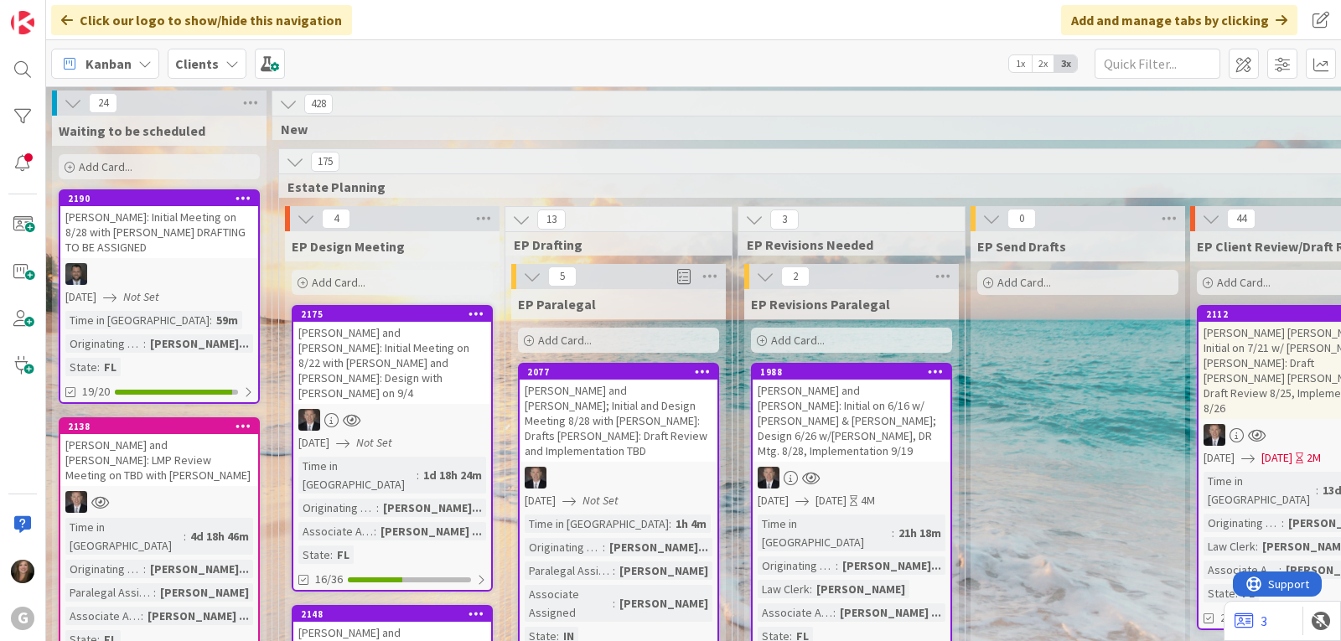
click at [206, 58] on b "Clients" at bounding box center [197, 63] width 44 height 17
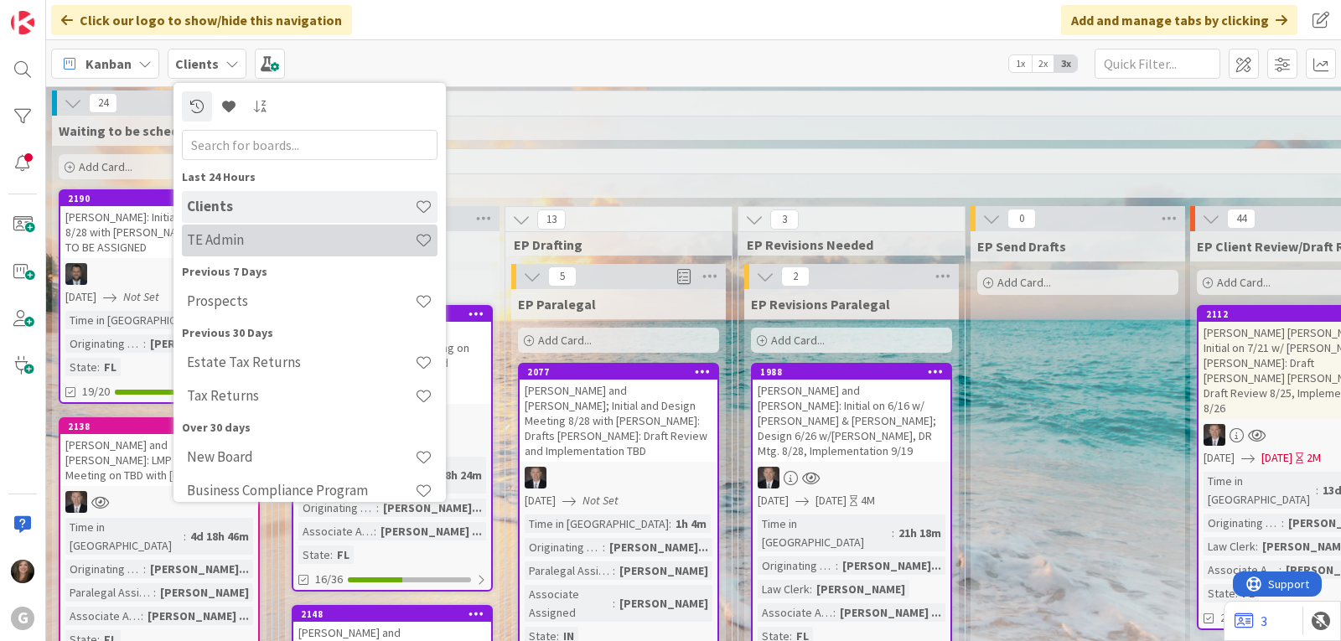
click at [223, 236] on h4 "TE Admin" at bounding box center [301, 239] width 228 height 17
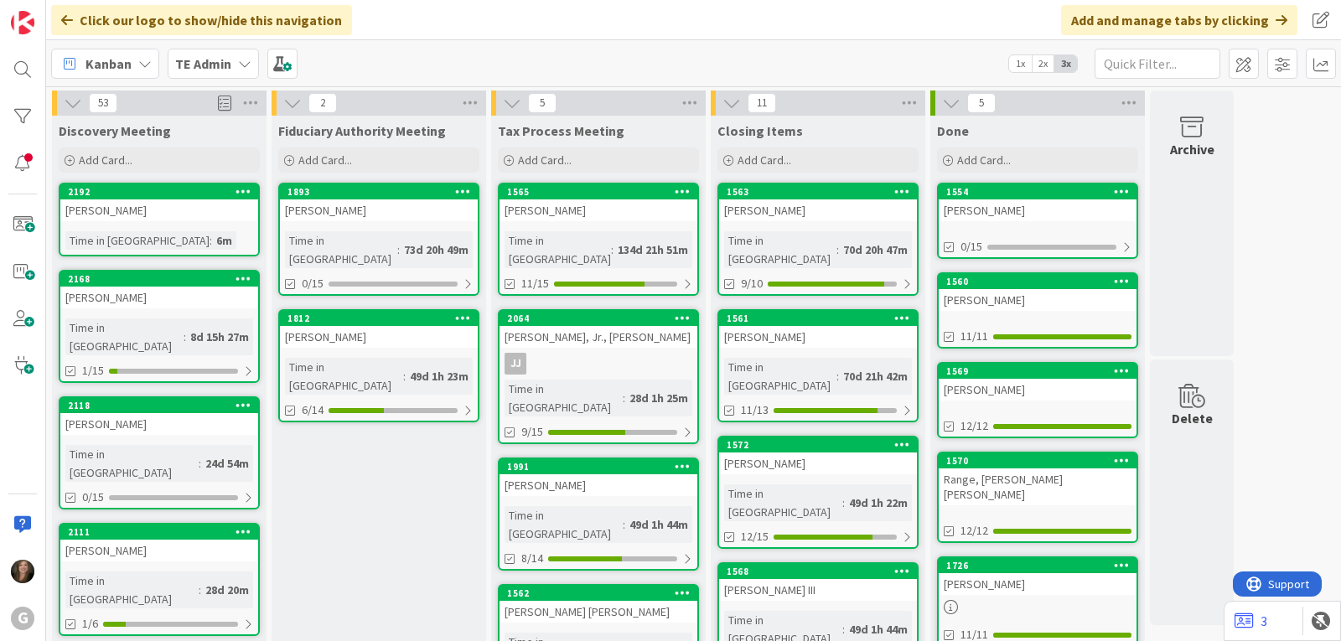
click at [113, 215] on div "[PERSON_NAME]" at bounding box center [159, 211] width 198 height 22
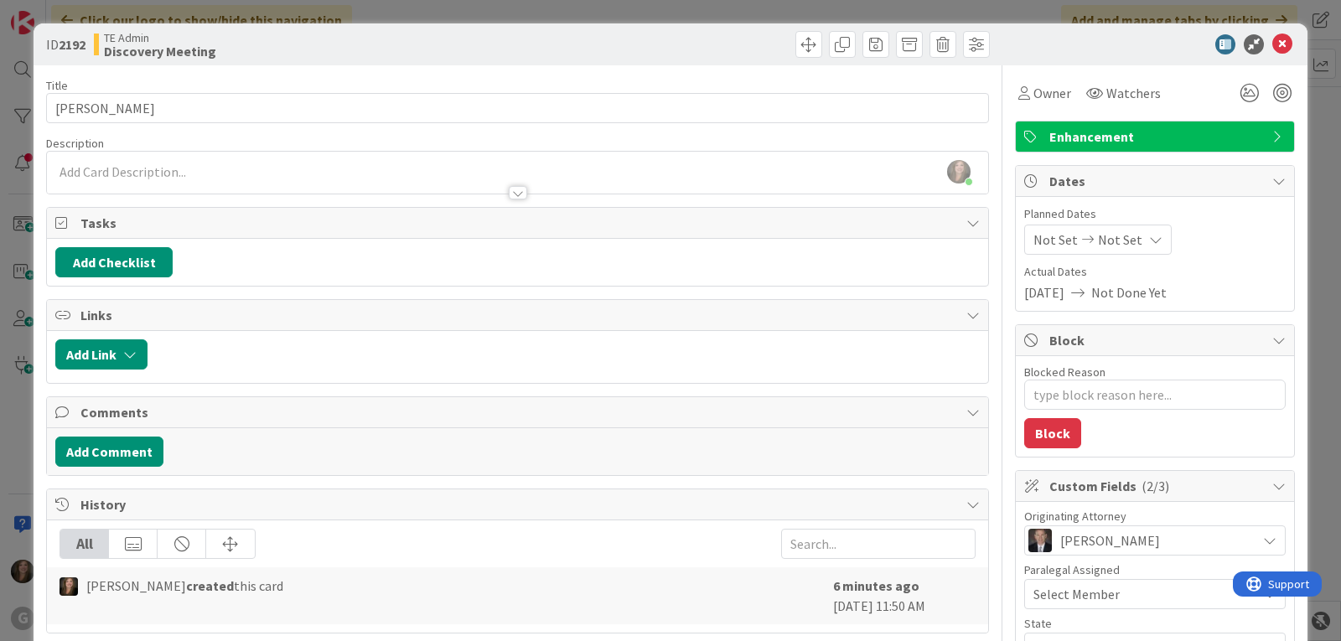
click at [1161, 599] on div "Select Member" at bounding box center [1145, 594] width 223 height 20
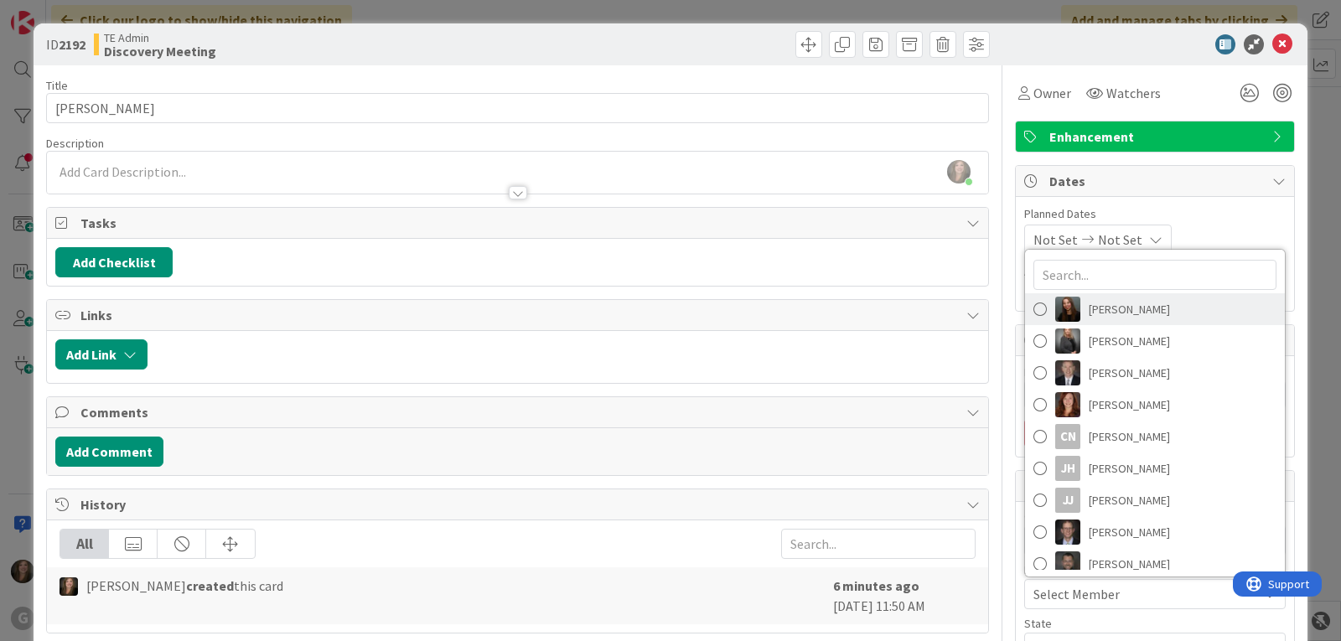
click at [1149, 312] on span "[PERSON_NAME]" at bounding box center [1129, 309] width 81 height 25
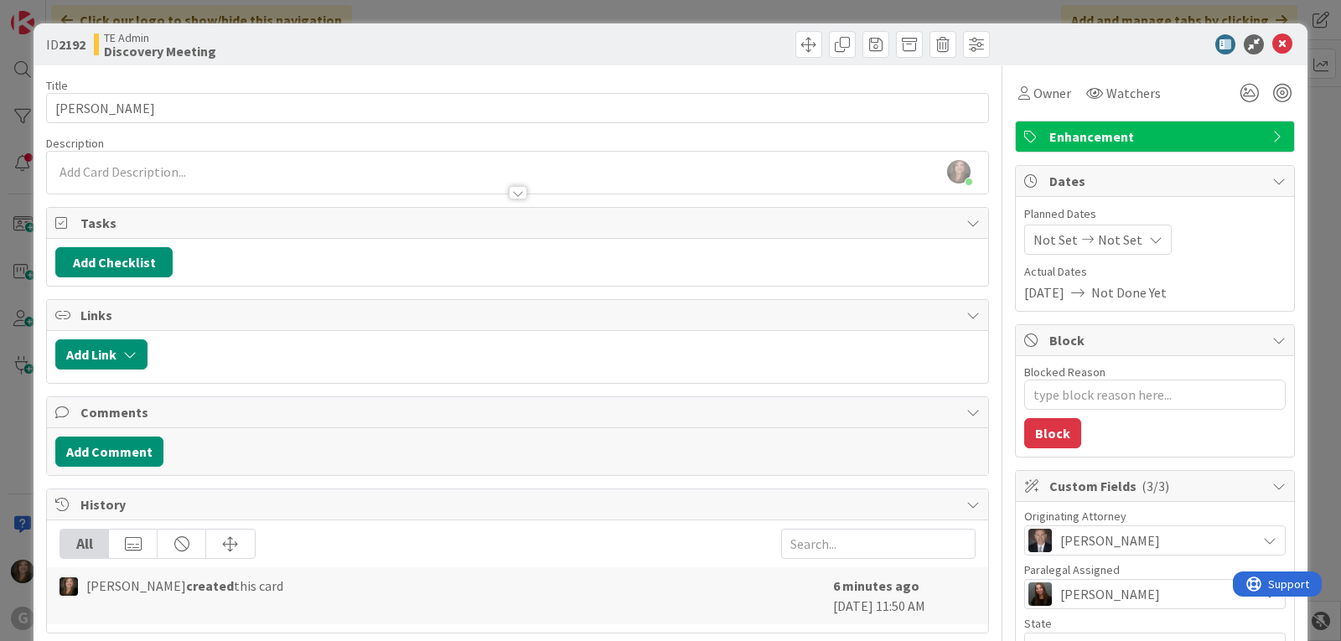
type textarea "x"
click at [1274, 39] on icon at bounding box center [1283, 44] width 20 height 20
